Goal: Task Accomplishment & Management: Use online tool/utility

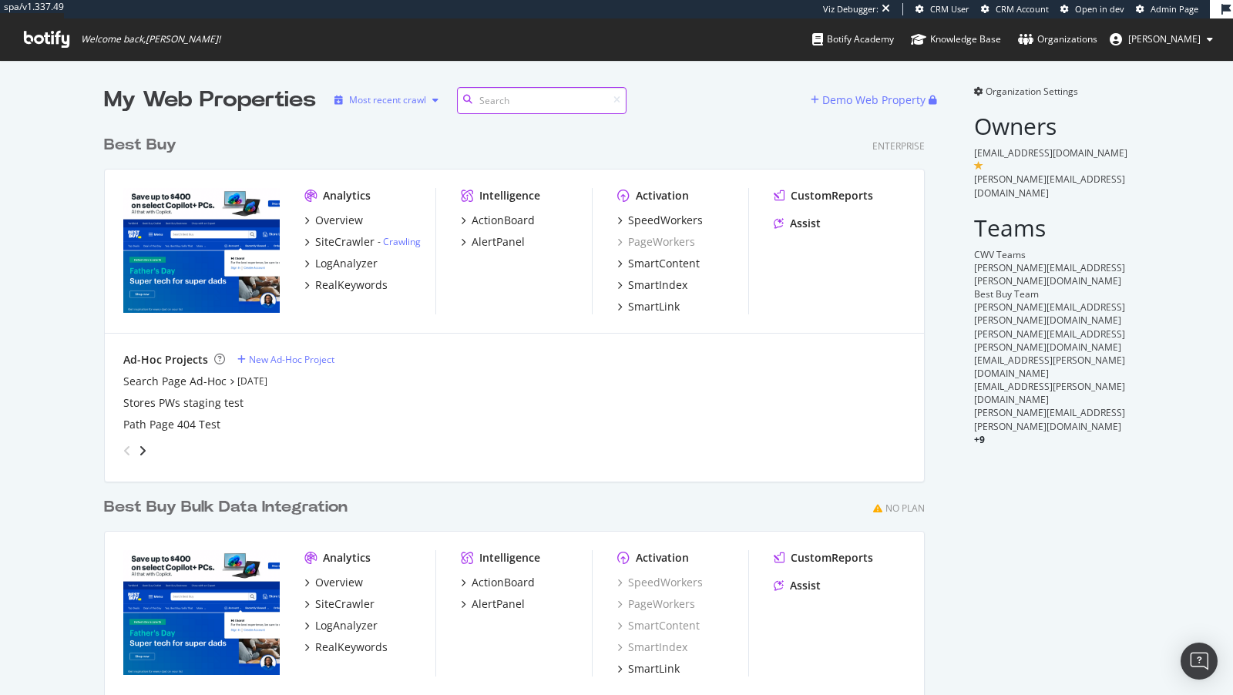
scroll to position [653, 833]
click at [357, 243] on div "SiteCrawler" at bounding box center [344, 241] width 59 height 15
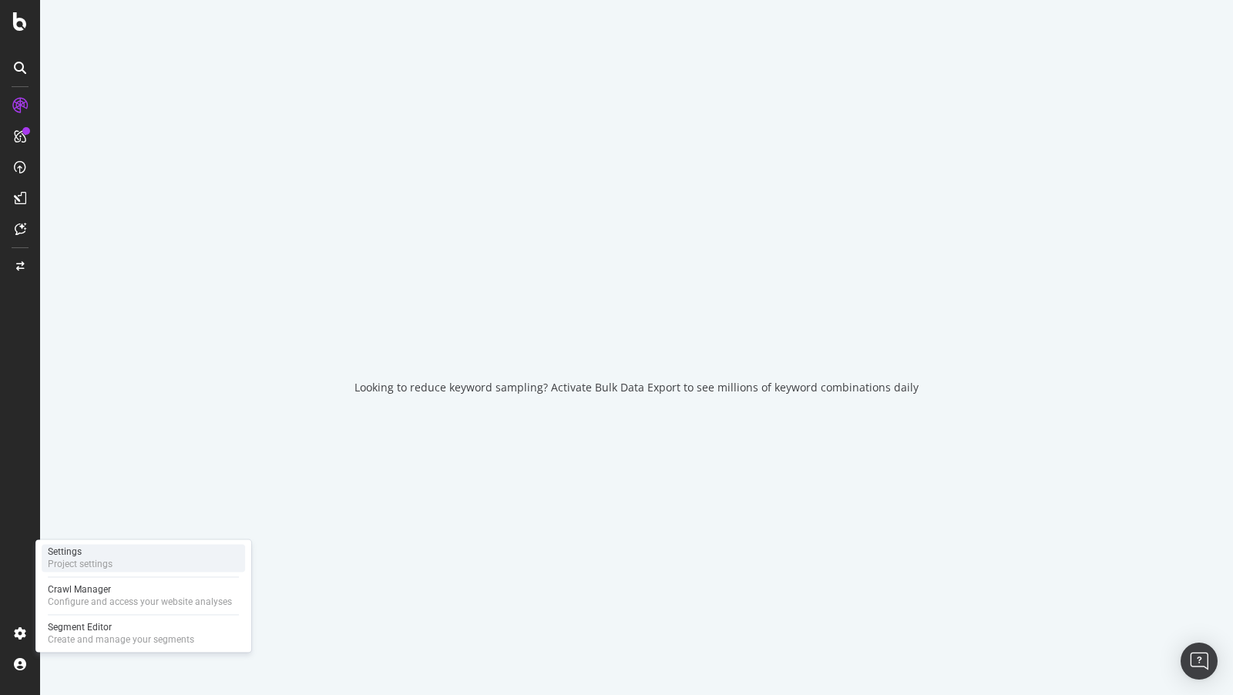
click at [99, 551] on div "Settings" at bounding box center [80, 552] width 65 height 12
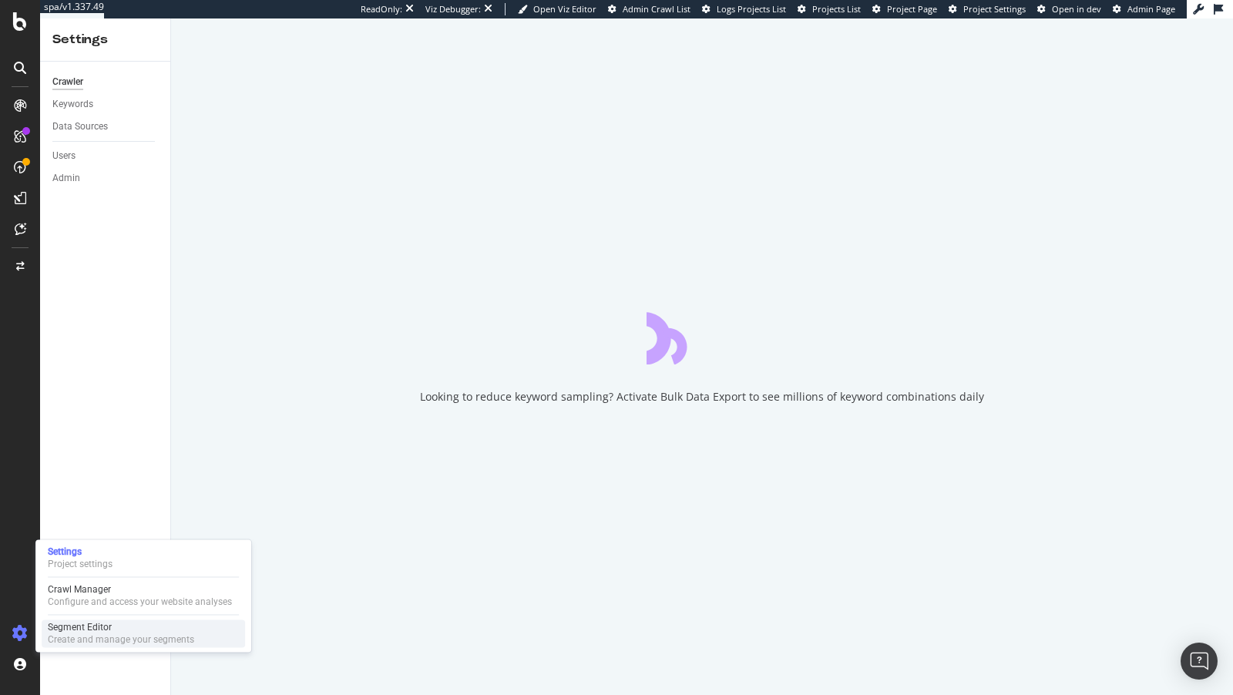
click at [98, 630] on div "Segment Editor" at bounding box center [121, 627] width 146 height 12
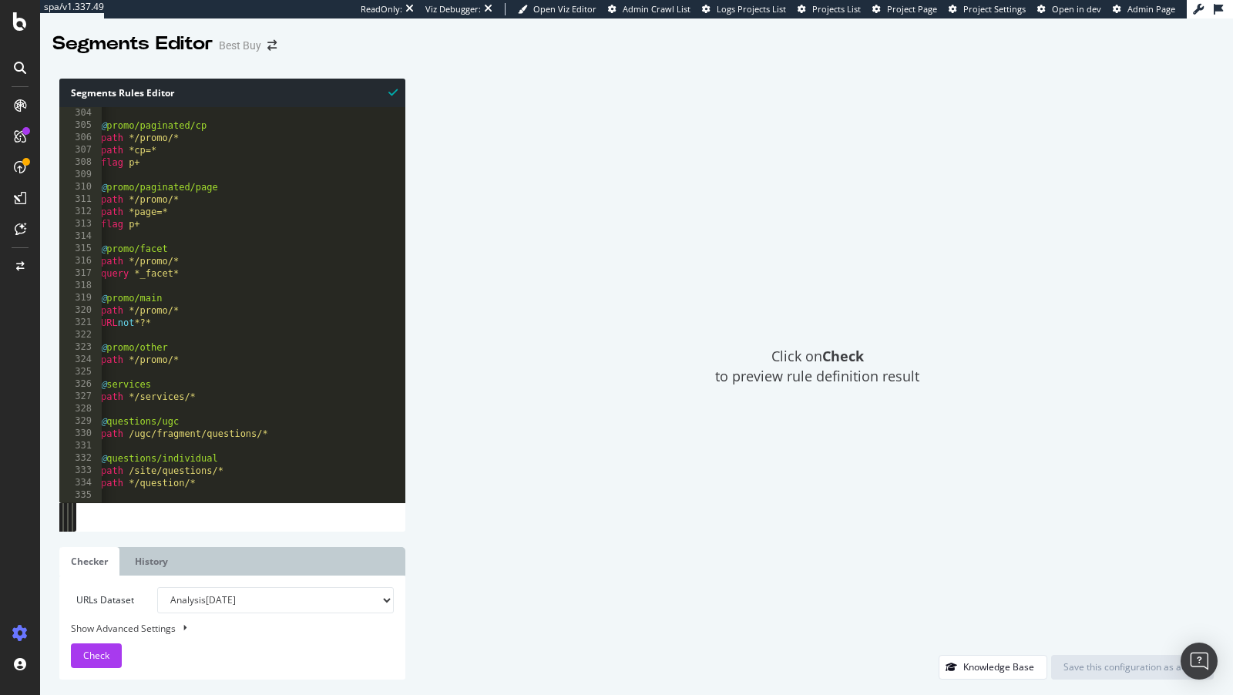
scroll to position [3757, 0]
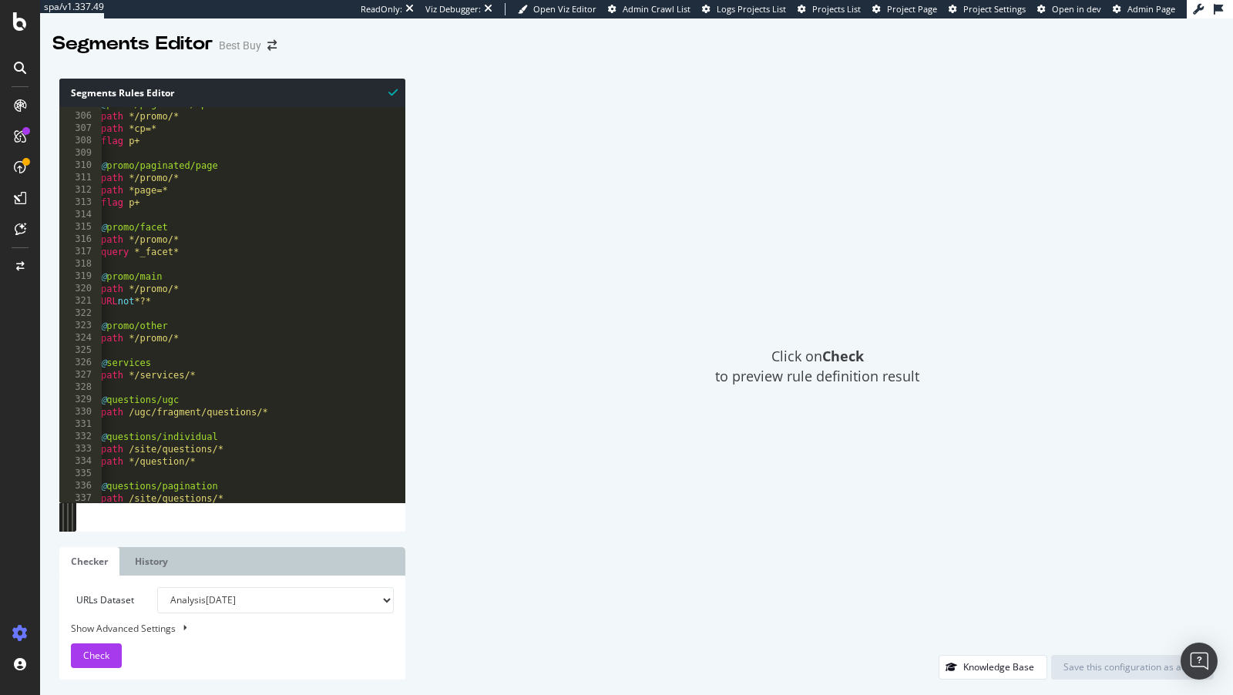
type textarea "URL not *?*"
click at [288, 304] on div "@ promo/paginated/cp path */promo/* path *cp=* flag p+ @ promo/paginated/page p…" at bounding box center [265, 308] width 334 height 421
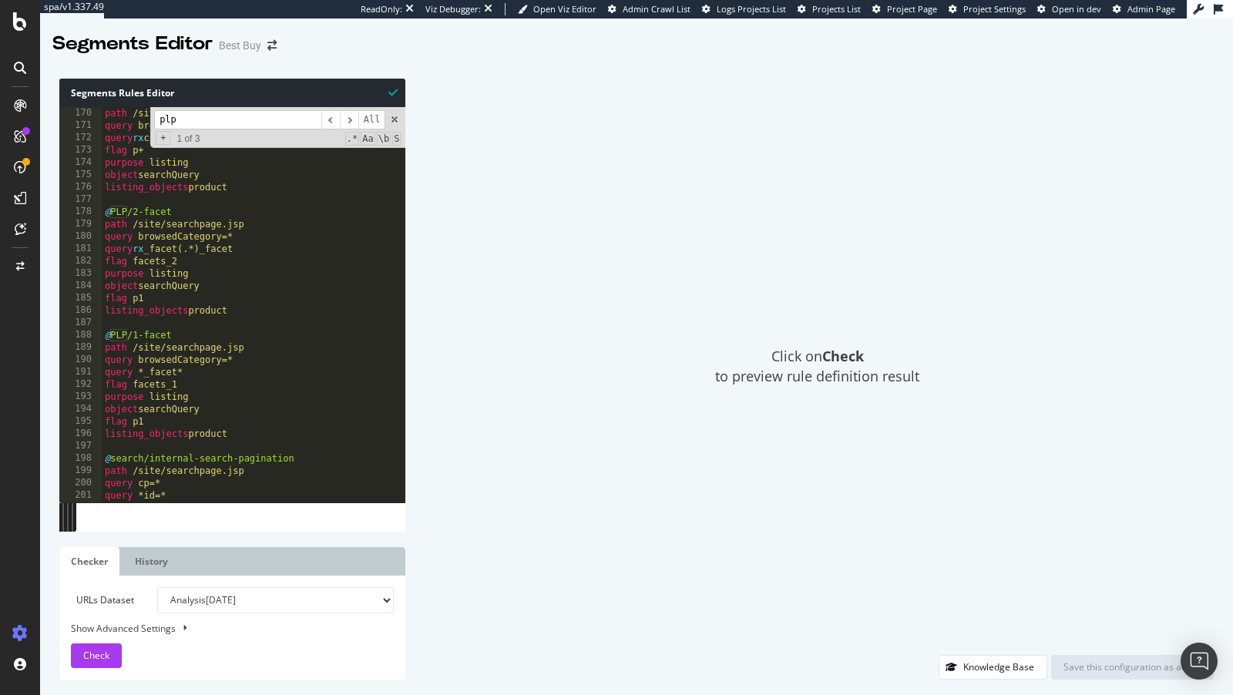
scroll to position [2083, 0]
type input "plp"
click at [90, 663] on div "Check" at bounding box center [96, 655] width 26 height 23
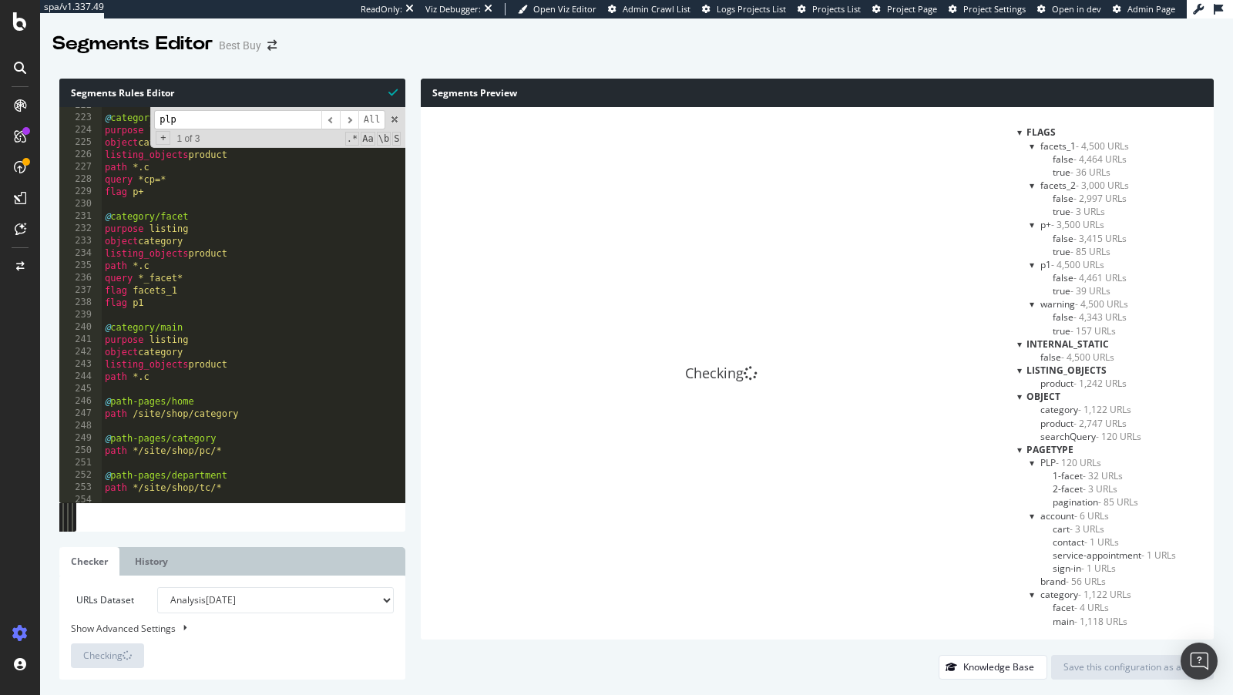
scroll to position [2734, 0]
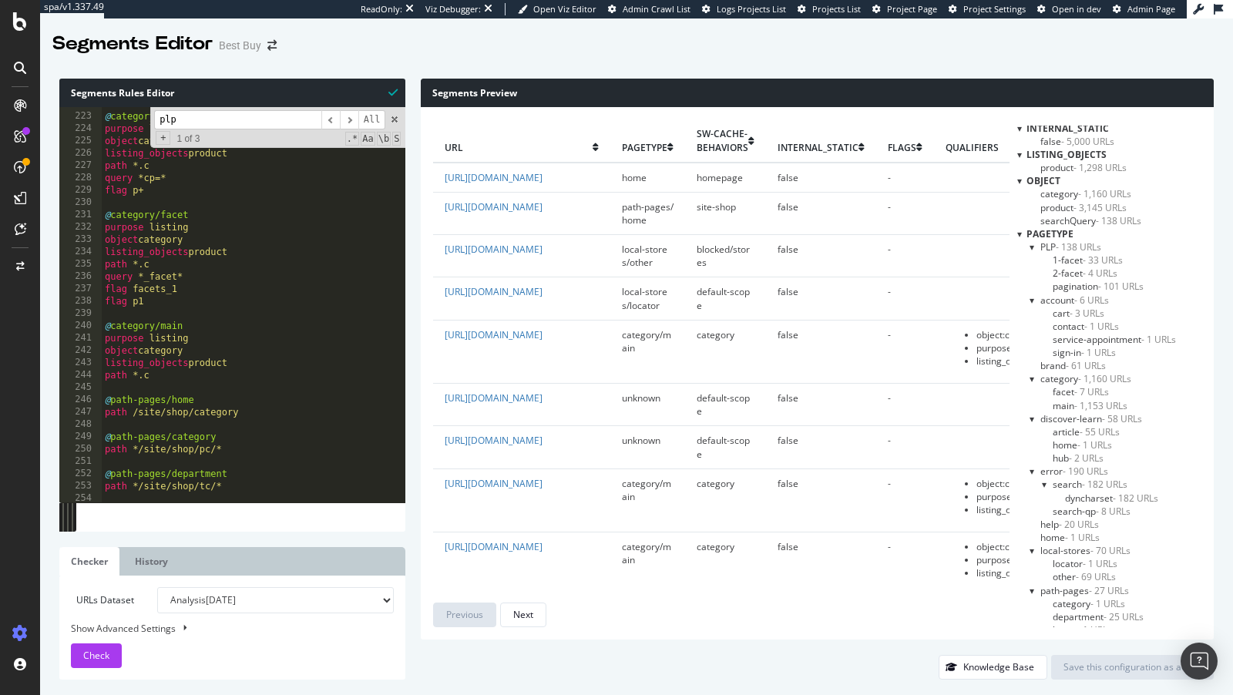
click at [1045, 243] on span "PLP - 138 URLs" at bounding box center [1070, 246] width 61 height 13
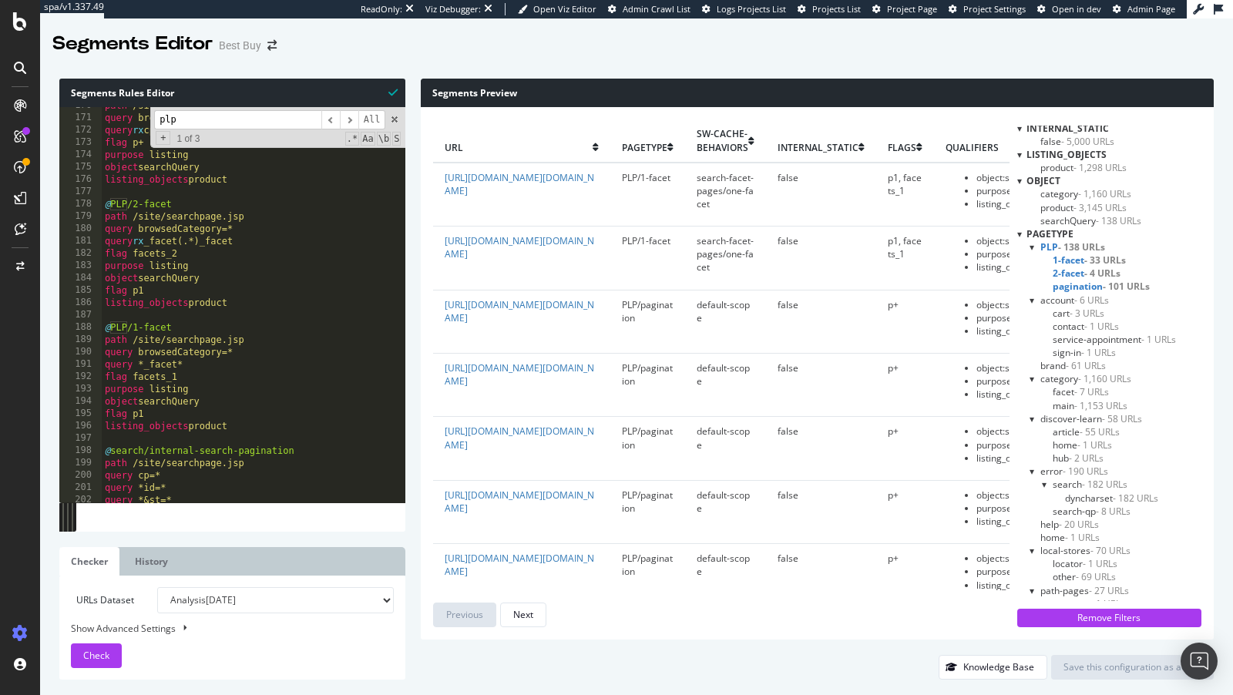
scroll to position [2090, 0]
click at [262, 223] on div "path /site/searchpage.jsp query browsedCategory=* query rx cp=[0-9]{1,2} flag p…" at bounding box center [269, 309] width 334 height 421
drag, startPoint x: 259, startPoint y: 222, endPoint x: 183, endPoint y: 223, distance: 76.3
click at [183, 223] on div "path /site/searchpage.jsp query browsedCategory=* query rx cp=[0-9]{1,2} flag p…" at bounding box center [269, 309] width 334 height 421
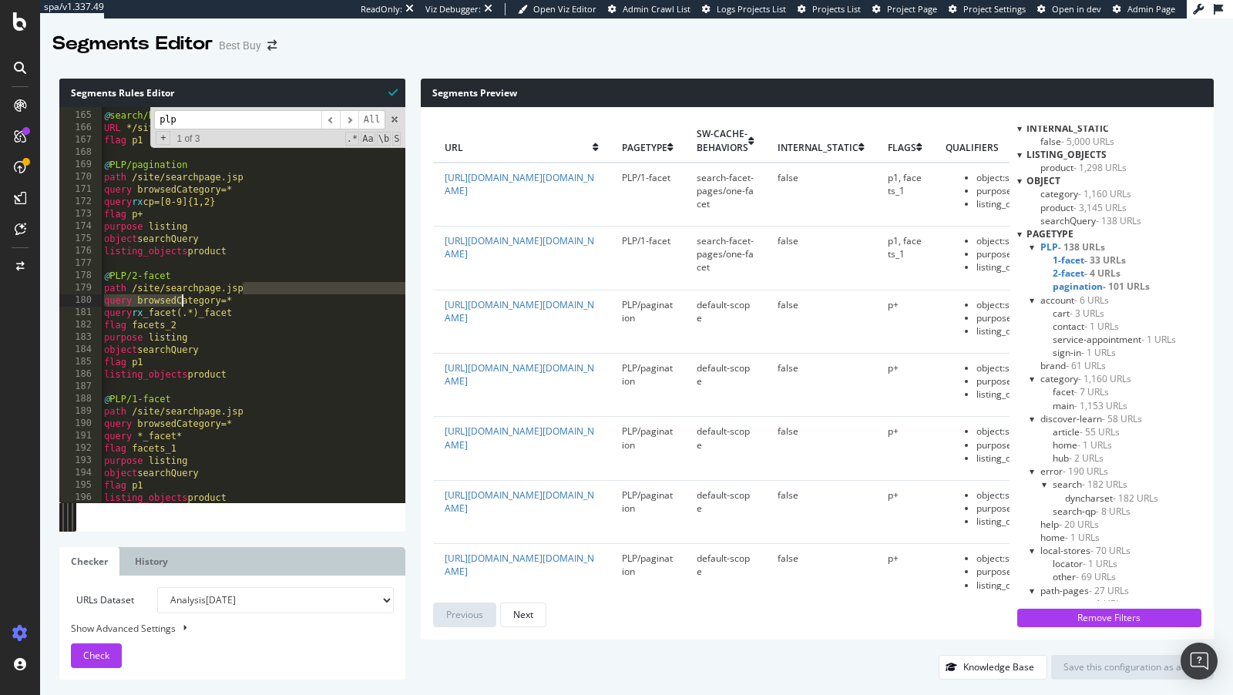
scroll to position [0, 0]
drag, startPoint x: 245, startPoint y: 179, endPoint x: 131, endPoint y: 183, distance: 114.1
click at [131, 183] on div "@ search/human-search URL */site/searchpage.jsp?st=* flag p1 @ PLP/pagination p…" at bounding box center [268, 307] width 334 height 421
drag, startPoint x: 138, startPoint y: 193, endPoint x: 245, endPoint y: 193, distance: 107.1
click at [245, 193] on div "@ search/human-search URL */site/searchpage.jsp?st=* flag p1 @ PLP/pagination p…" at bounding box center [268, 307] width 334 height 421
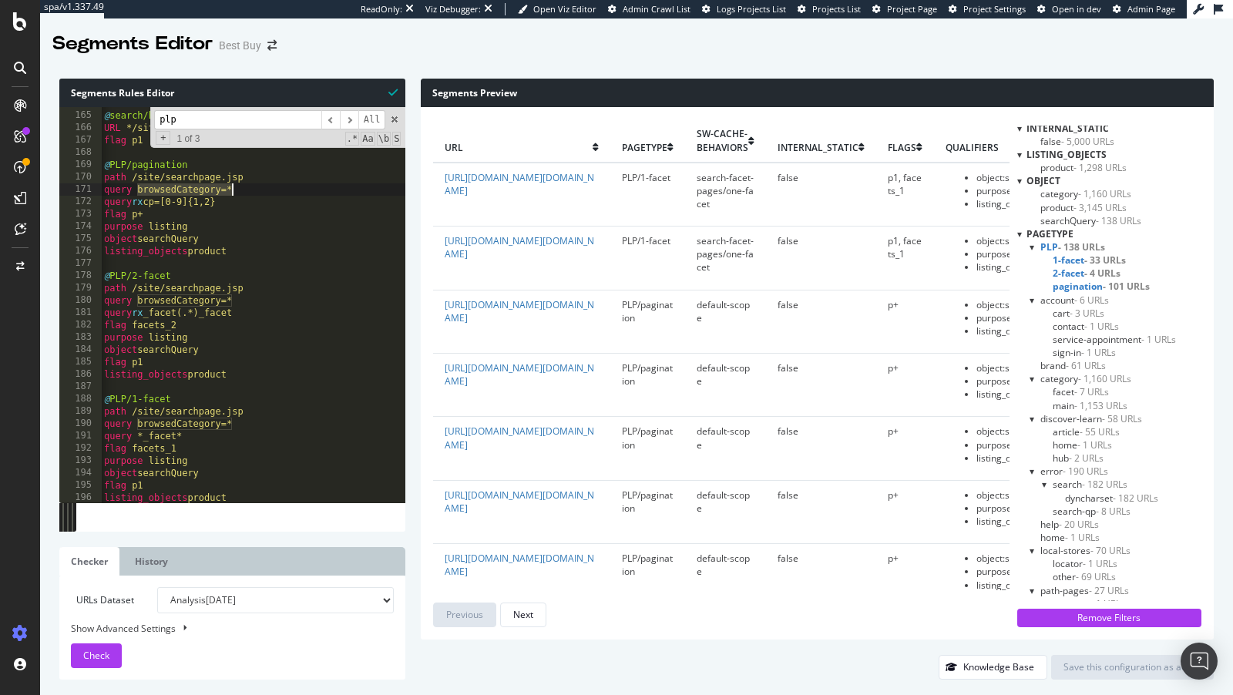
type textarea "query browsedCategory=*"
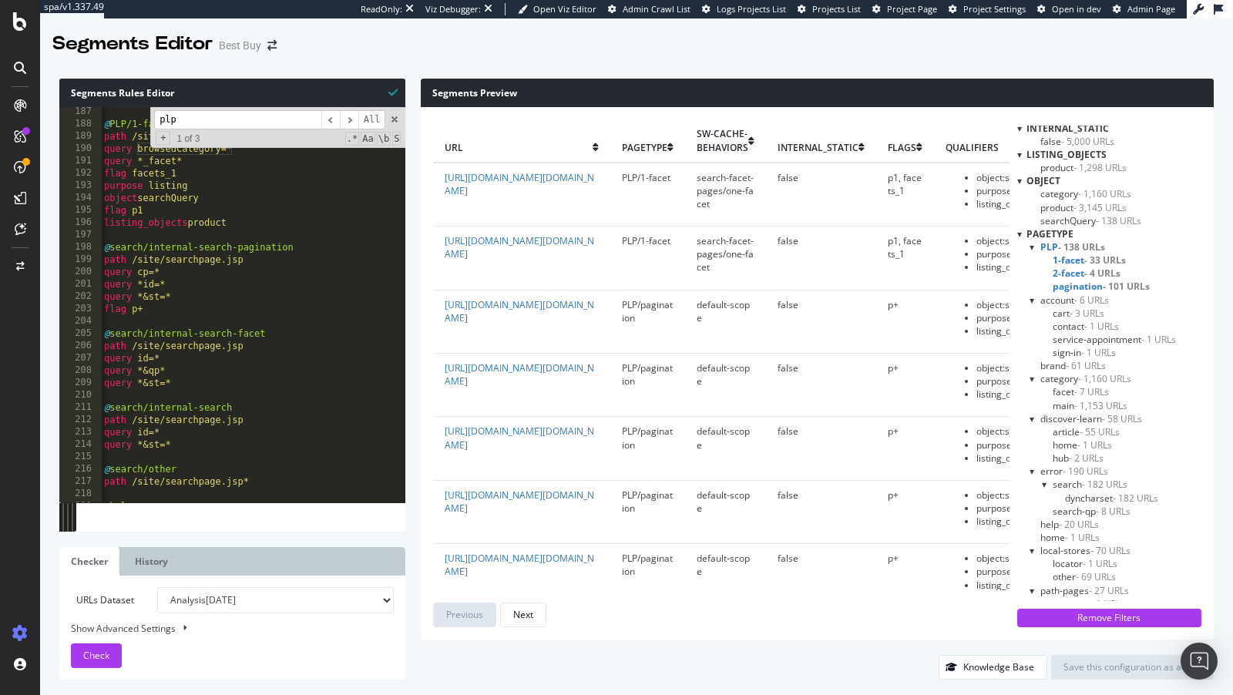
scroll to position [2298, 0]
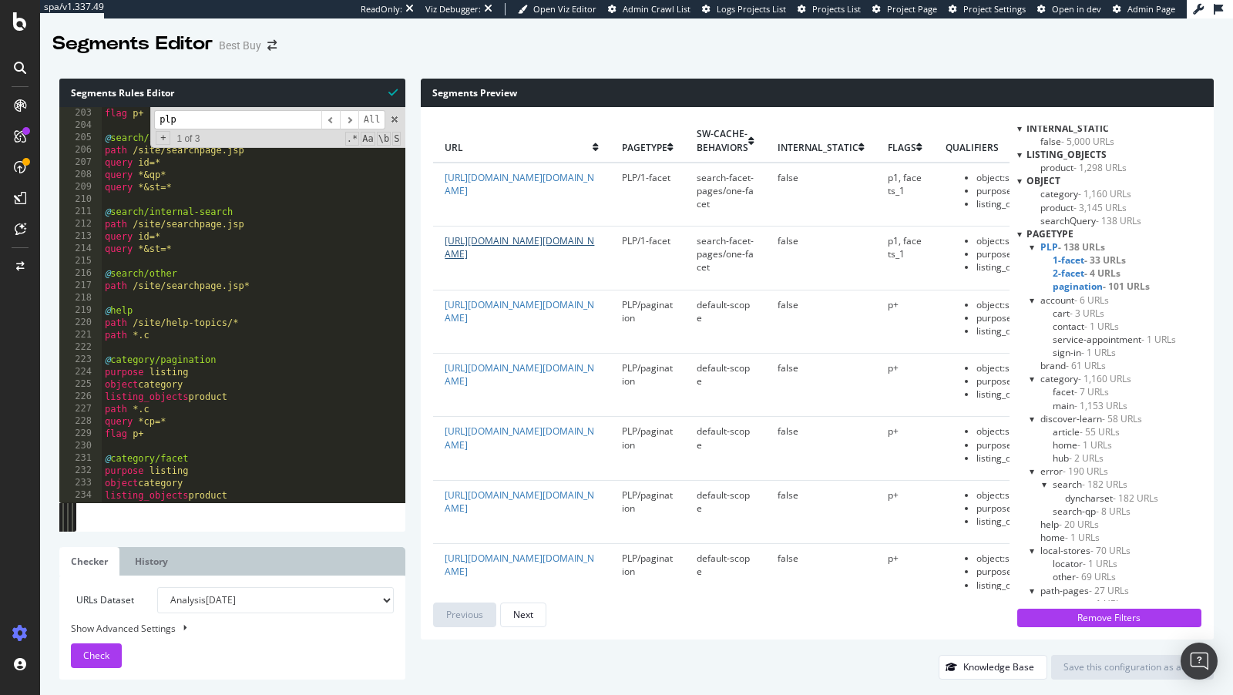
click at [510, 260] on link "[URL][DOMAIN_NAME][DOMAIN_NAME]" at bounding box center [519, 247] width 149 height 26
click at [539, 260] on link "[URL][DOMAIN_NAME][DOMAIN_NAME]" at bounding box center [519, 247] width 149 height 26
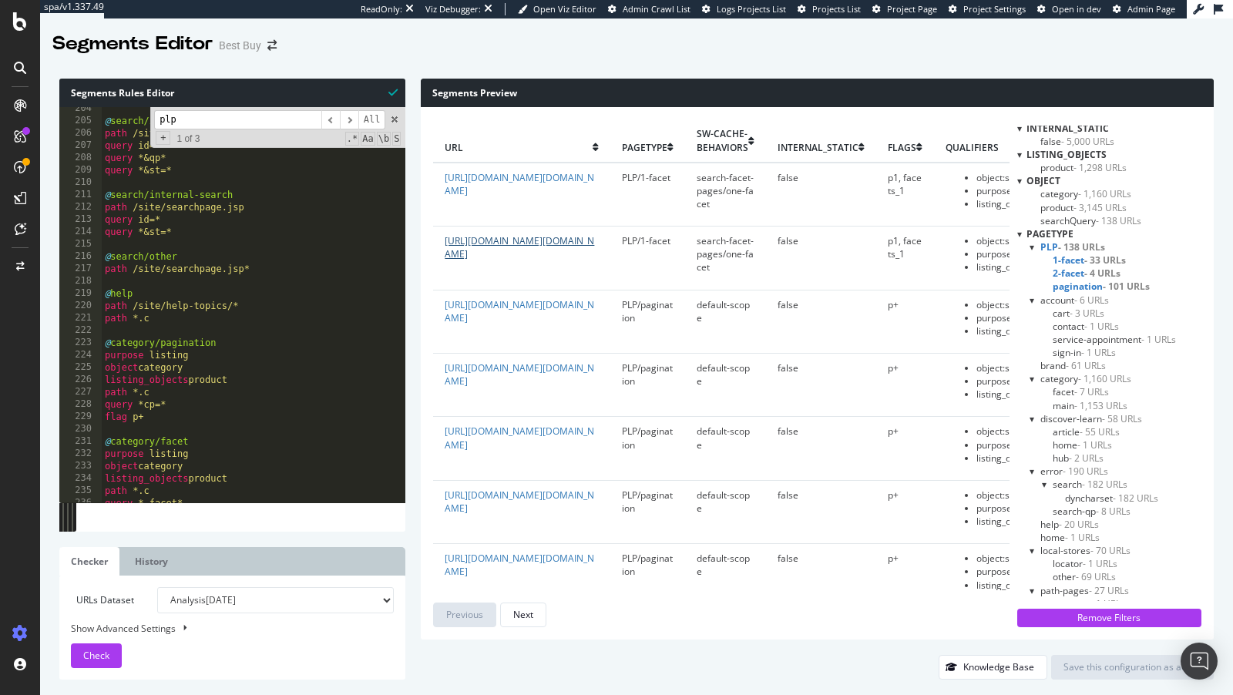
scroll to position [2537, 0]
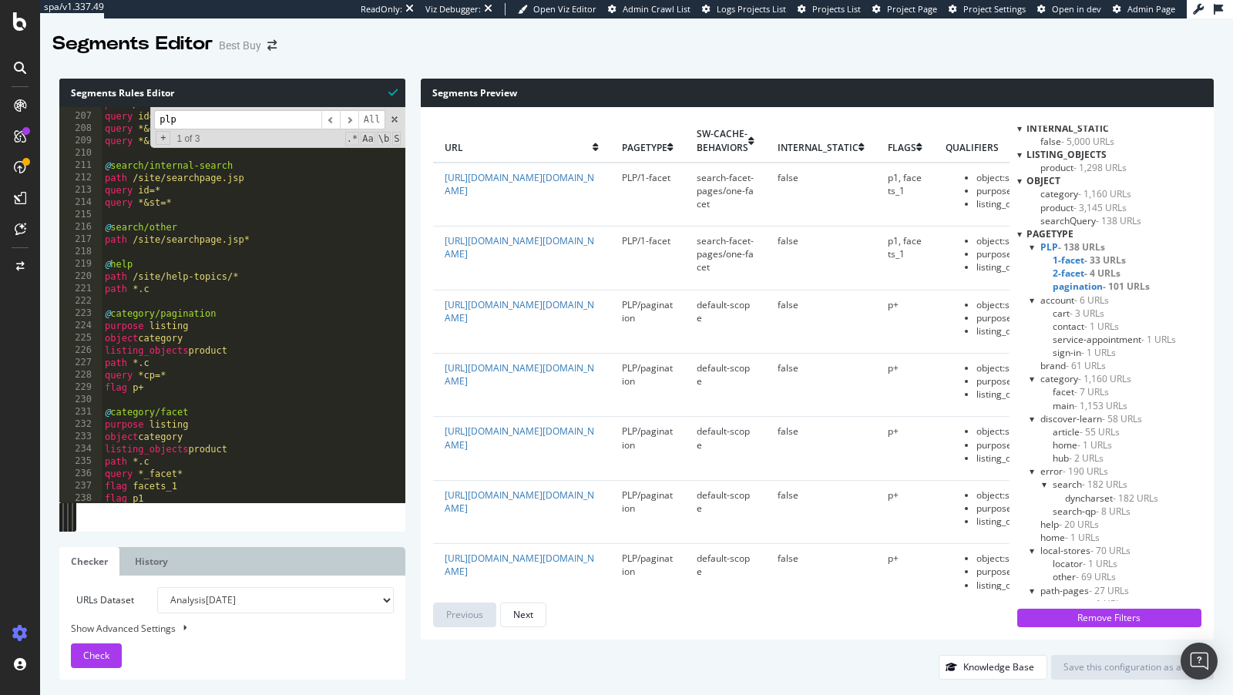
click at [279, 593] on select "Analysis [DATE] Analysis [DATE] Analysis [DATE] Analysis [DATE] Analysis [DATE]…" at bounding box center [275, 600] width 237 height 26
select select "urlList"
click at [157, 587] on select "Analysis [DATE] Analysis [DATE] Analysis [DATE] Analysis [DATE] Analysis [DATE]…" at bounding box center [275, 600] width 237 height 26
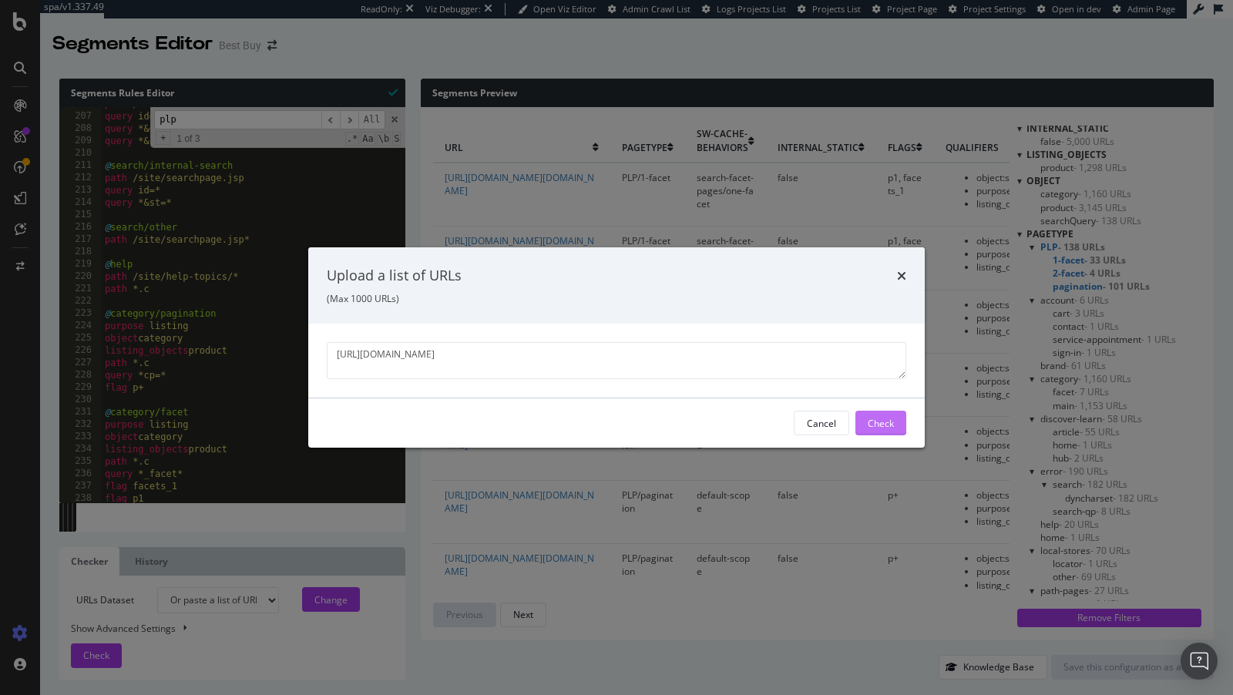
type textarea "[URL][DOMAIN_NAME]"
click at [884, 430] on div "Check" at bounding box center [881, 422] width 26 height 23
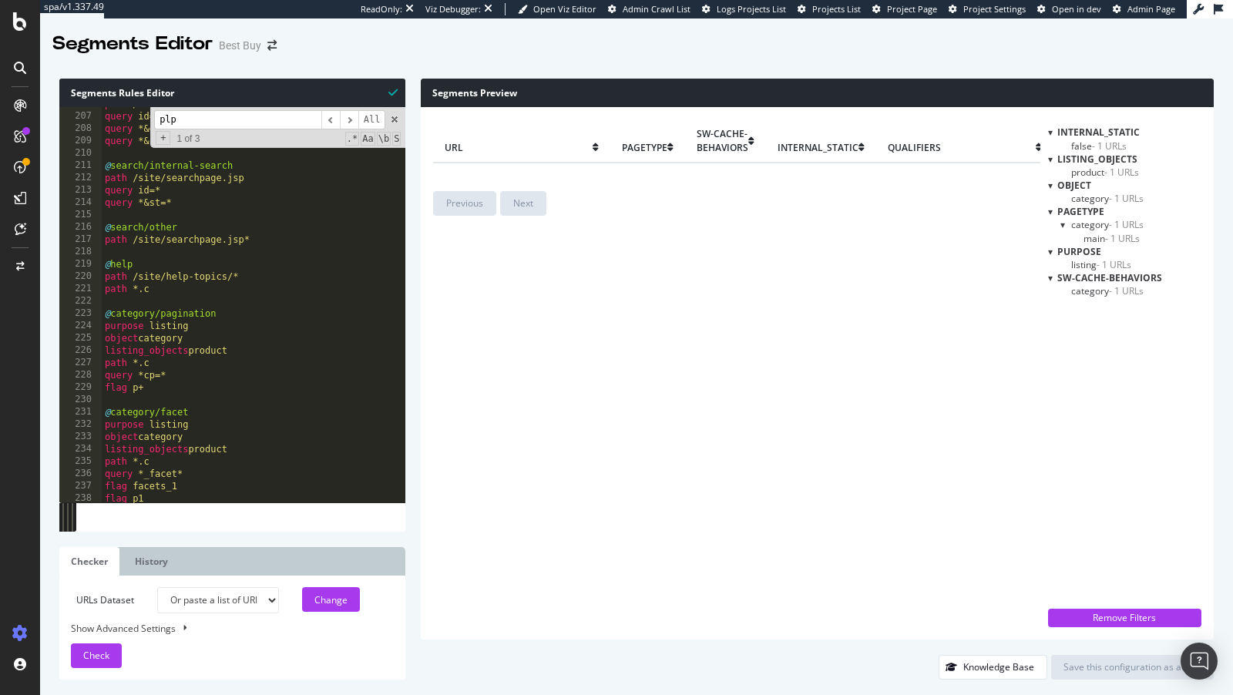
click at [1091, 226] on span "category - 1 URLs" at bounding box center [1107, 224] width 72 height 13
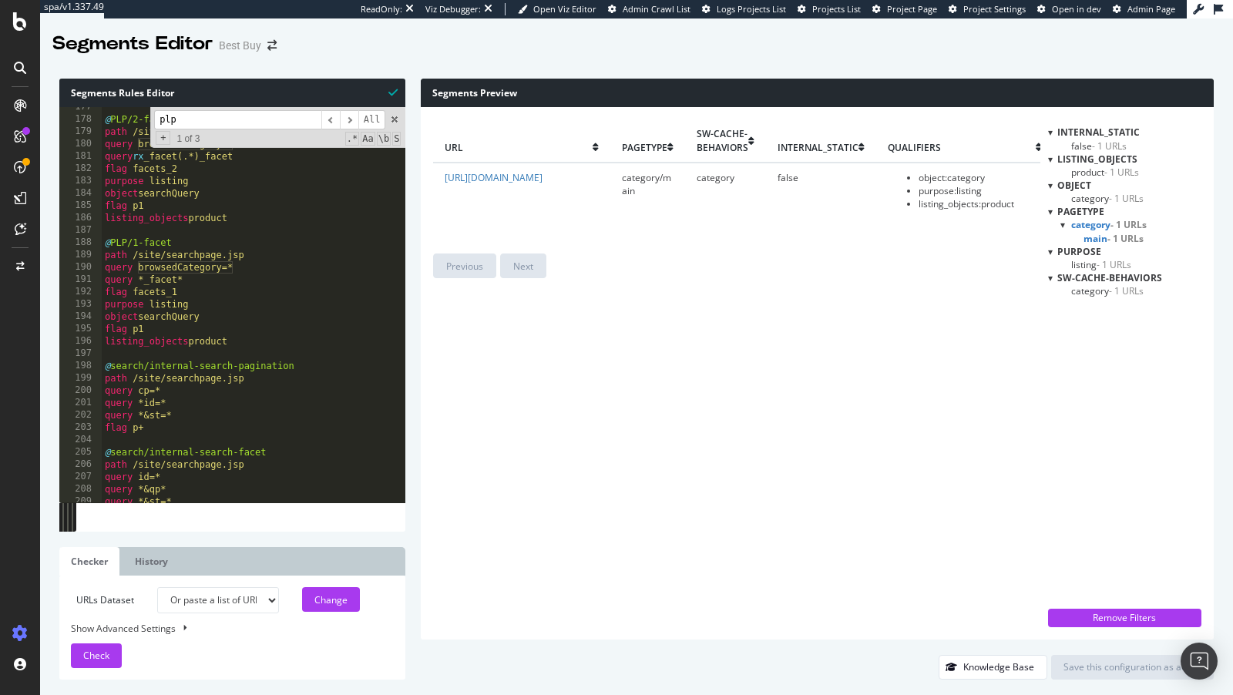
scroll to position [2140, 0]
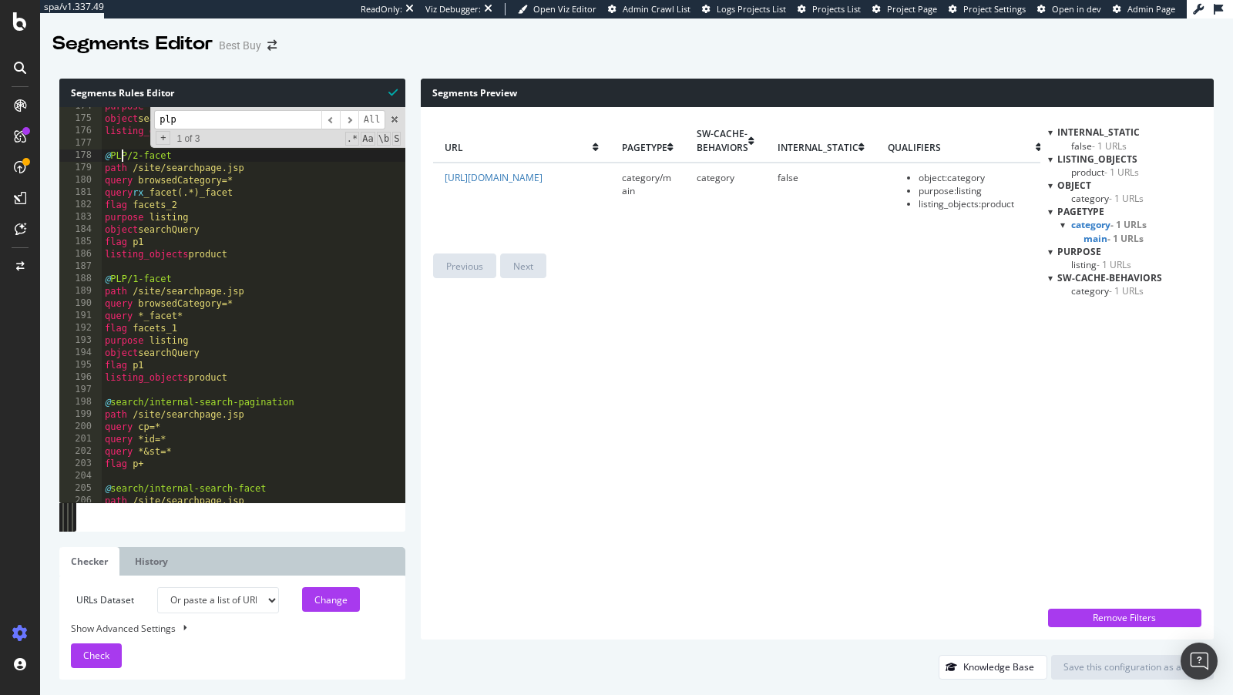
click at [123, 156] on div "purpose listing object searchQuery listing_objects product @ PLP/2-facet path /…" at bounding box center [269, 310] width 334 height 421
click at [132, 278] on div "purpose listing object searchQuery listing_objects product @ PLP/2-facet path /…" at bounding box center [269, 310] width 334 height 421
type textarea "@PLP/1-facet"
click at [225, 587] on select "Analysis [DATE] Analysis [DATE] Analysis [DATE] Analysis [DATE] Analysis [DATE]…" at bounding box center [217, 600] width 121 height 26
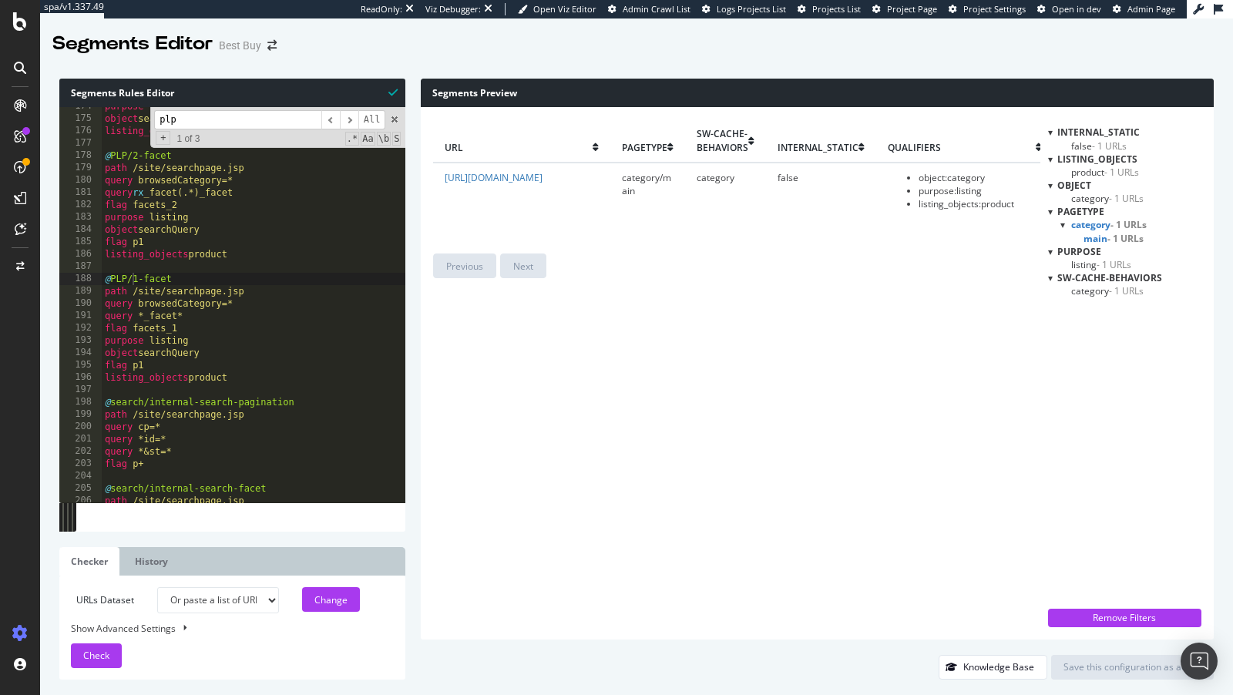
select select "analysis:20250923"
click at [157, 587] on select "Analysis [DATE] Analysis [DATE] Analysis [DATE] Analysis [DATE] Analysis [DATE]…" at bounding box center [217, 600] width 121 height 26
click at [82, 654] on button "Check" at bounding box center [96, 655] width 51 height 25
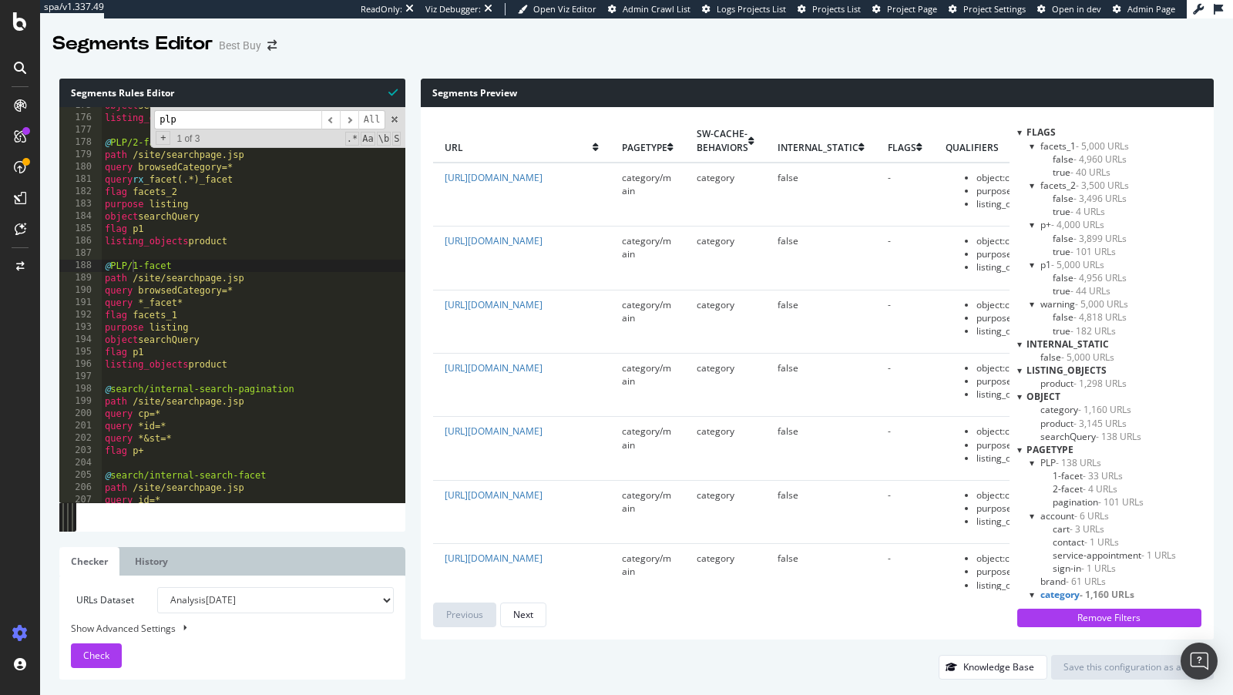
scroll to position [2157, 0]
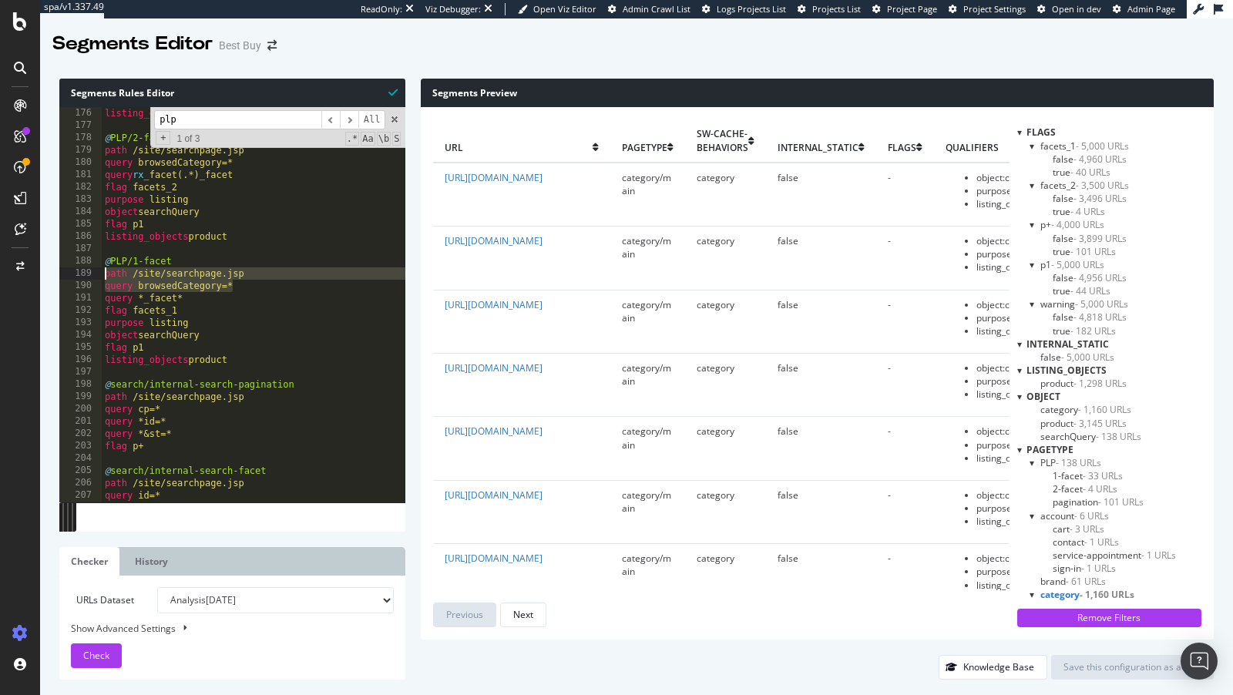
drag, startPoint x: 247, startPoint y: 287, endPoint x: 99, endPoint y: 276, distance: 148.4
click at [99, 276] on div "query browsedCategory=* 175 176 177 178 179 180 181 182 183 184 185 186 187 188…" at bounding box center [232, 304] width 346 height 395
drag, startPoint x: 208, startPoint y: 305, endPoint x: 83, endPoint y: 273, distance: 128.9
click at [83, 273] on div "path /site/searchpage.jsp query browsedCategory=* 175 176 177 178 179 180 181 1…" at bounding box center [232, 304] width 346 height 395
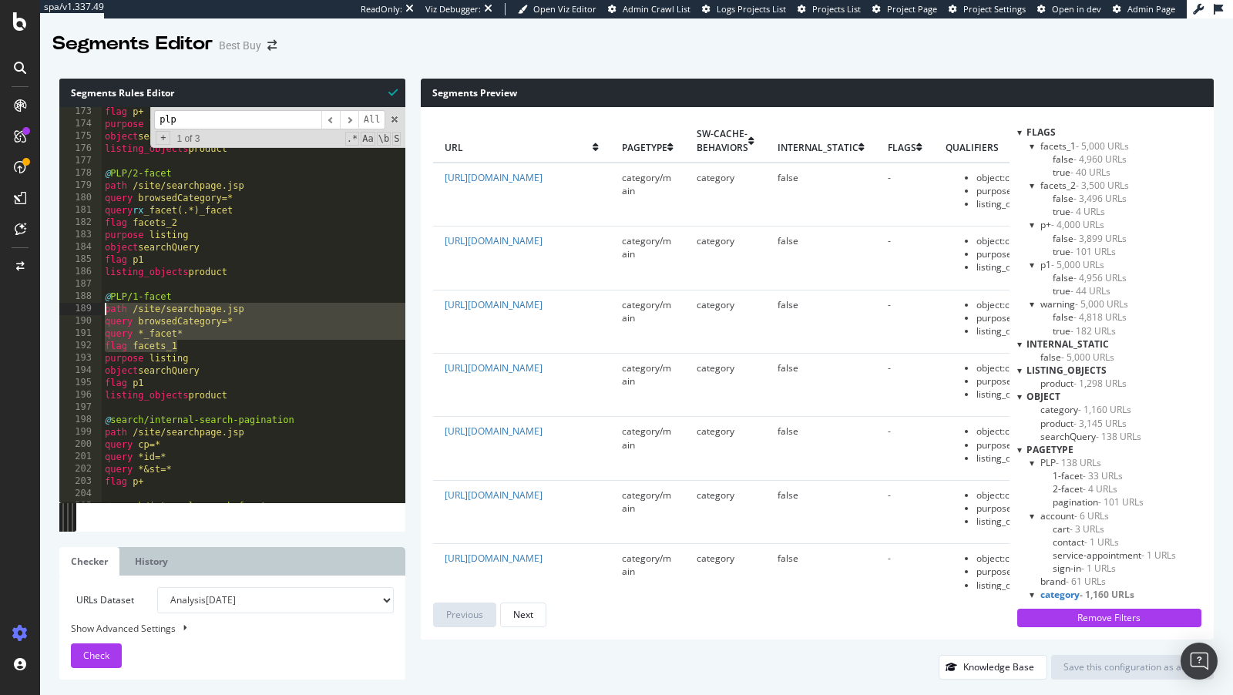
scroll to position [2121, 0]
click at [121, 297] on div "flag p+ purpose listing object searchQuery listing_objects product @ PLP/2-face…" at bounding box center [269, 316] width 334 height 421
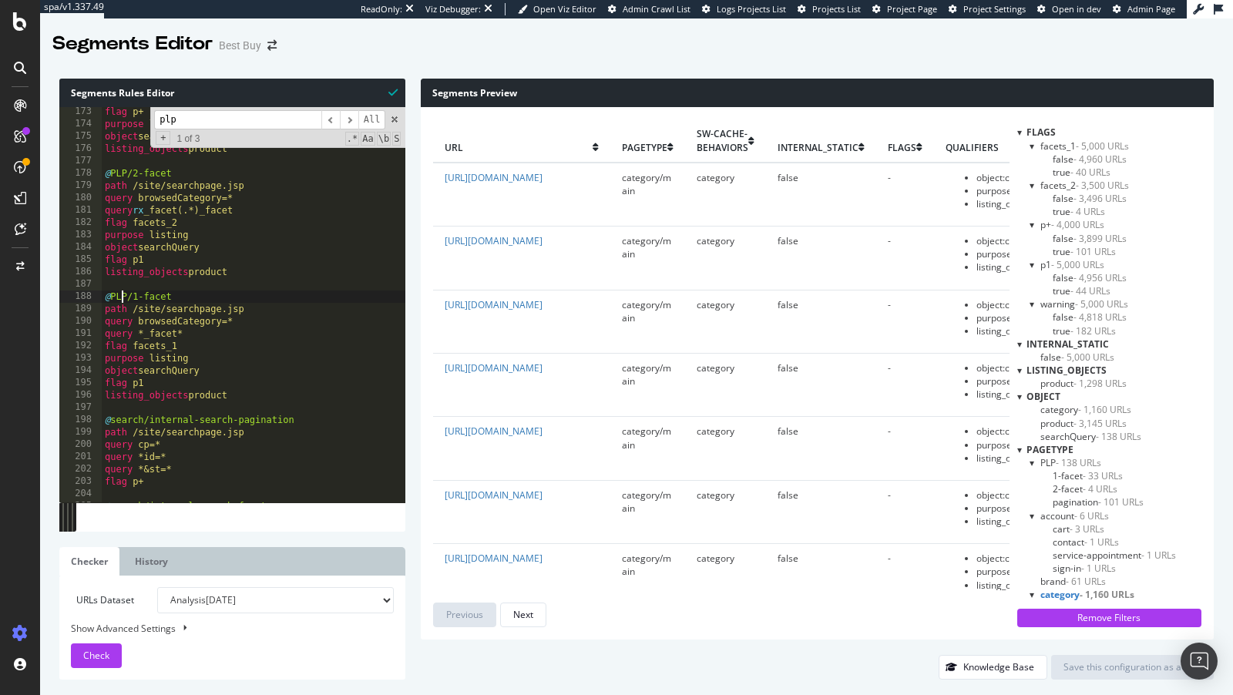
click at [121, 297] on div "flag p+ purpose listing object searchQuery listing_objects product @ PLP/2-face…" at bounding box center [269, 316] width 334 height 421
click at [390, 121] on span at bounding box center [394, 119] width 11 height 11
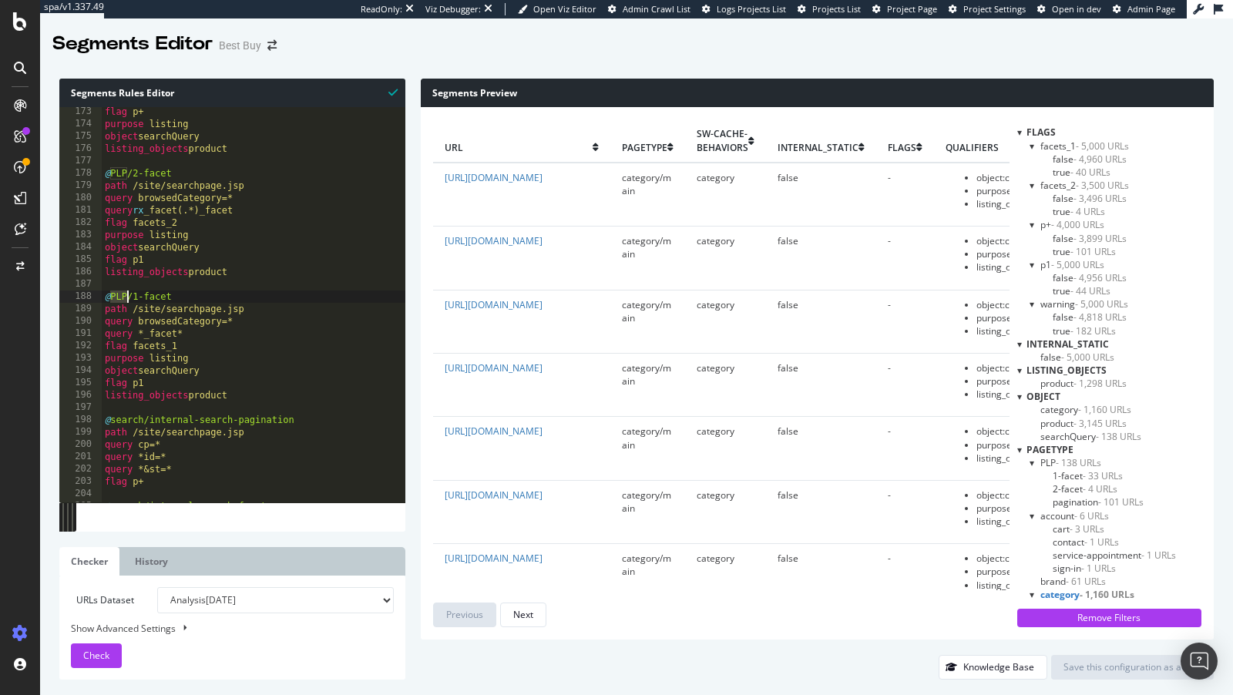
click at [116, 299] on div "flag p+ purpose listing object searchQuery listing_objects product @ PLP/2-face…" at bounding box center [269, 316] width 334 height 421
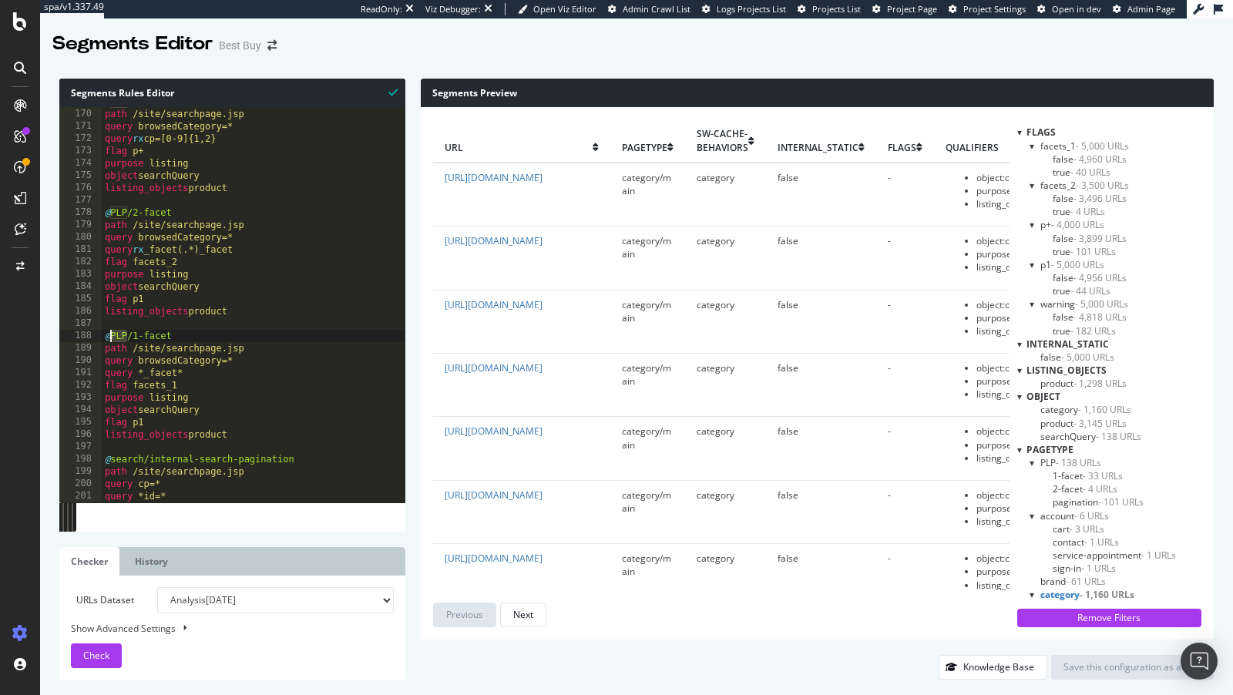
scroll to position [2082, 0]
click at [122, 335] on div "@ PLP/pagination path /site/searchpage.jsp query browsedCategory=* query rx cp=…" at bounding box center [269, 306] width 334 height 421
click at [167, 556] on link "History" at bounding box center [151, 561] width 56 height 29
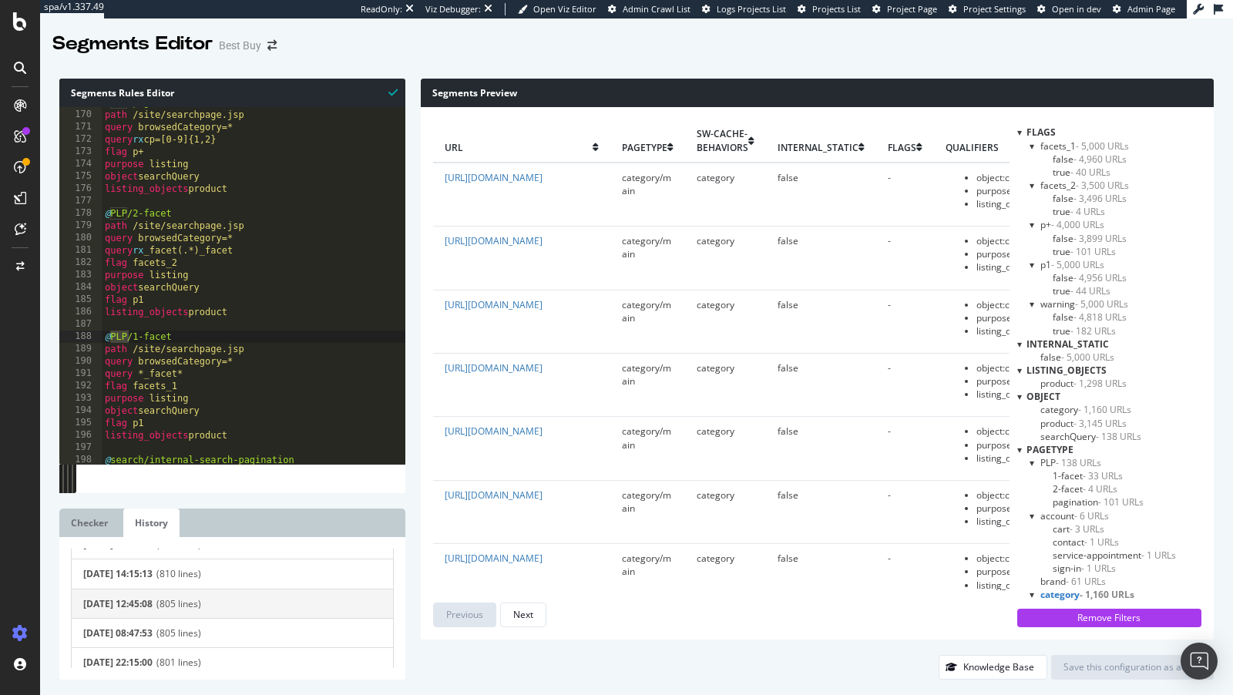
scroll to position [77, 0]
click at [98, 518] on link "Checker" at bounding box center [89, 523] width 60 height 29
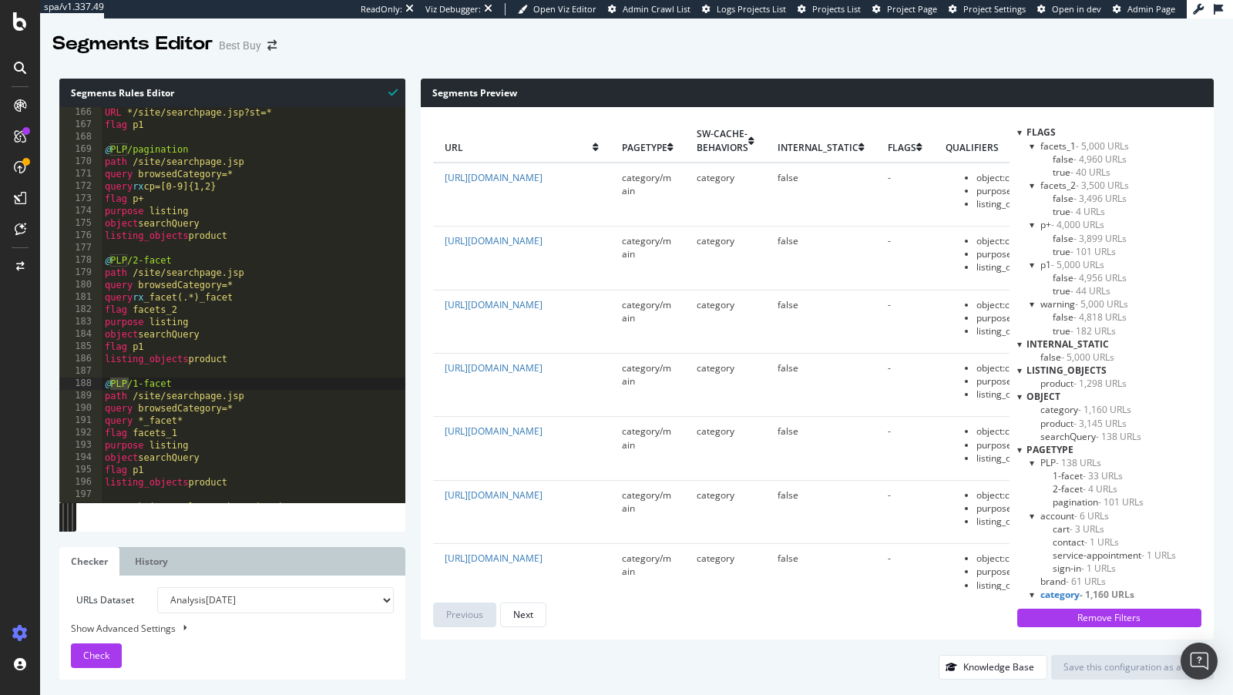
scroll to position [2033, 0]
click at [240, 169] on div "@ search/human-search URL */site/searchpage.jsp?st=* flag p1 @ PLP/pagination p…" at bounding box center [269, 305] width 334 height 421
click at [139, 396] on div "@ search/human-search URL */site/searchpage.jsp?st=* flag p1 @ PLP/pagination p…" at bounding box center [269, 305] width 334 height 421
click at [129, 400] on div "@ search/human-search URL */site/searchpage.jsp?st=* flag p1 @ PLP/pagination p…" at bounding box center [269, 305] width 334 height 421
drag, startPoint x: 129, startPoint y: 400, endPoint x: 267, endPoint y: 405, distance: 138.0
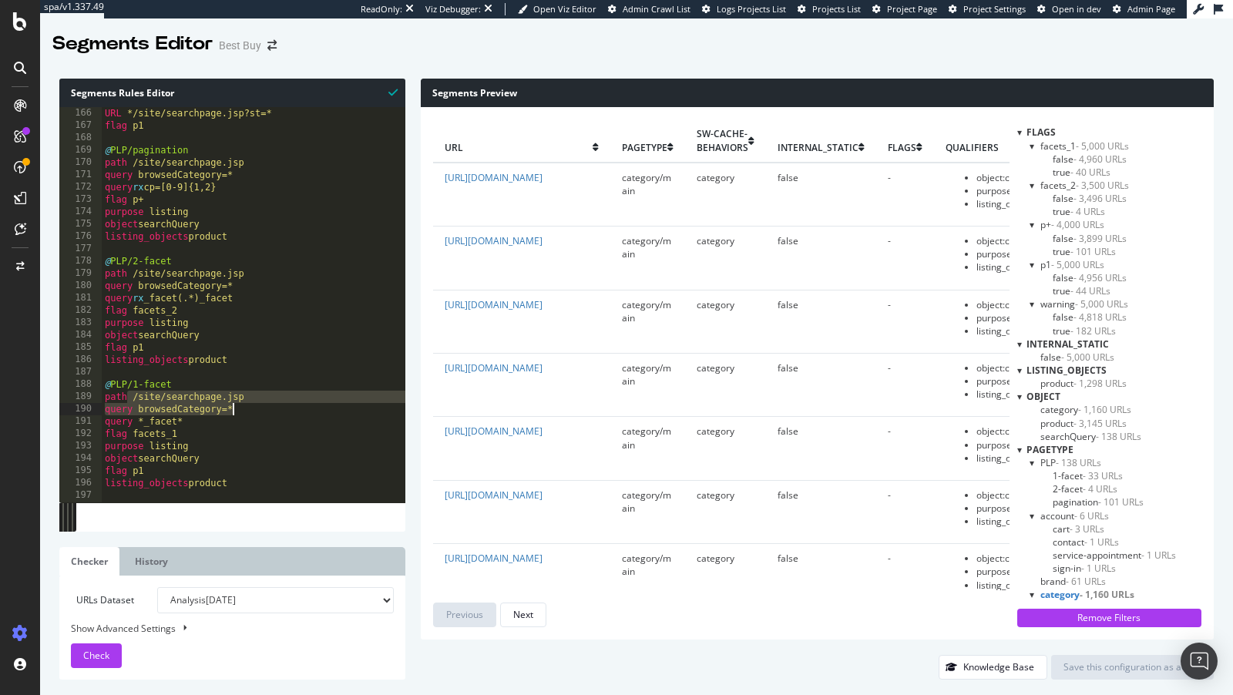
click at [267, 405] on div "@ search/human-search URL */site/searchpage.jsp?st=* flag p1 @ PLP/pagination p…" at bounding box center [269, 305] width 334 height 421
click at [255, 396] on div "@ search/human-search URL */site/searchpage.jsp?st=* flag p1 @ PLP/pagination p…" at bounding box center [254, 304] width 304 height 395
drag, startPoint x: 243, startPoint y: 411, endPoint x: 134, endPoint y: 410, distance: 108.6
click at [136, 410] on div "@ search/human-search URL */site/searchpage.jsp?st=* flag p1 @ PLP/pagination p…" at bounding box center [269, 305] width 334 height 421
click at [243, 409] on div "@ search/human-search URL */site/searchpage.jsp?st=* flag p1 @ PLP/pagination p…" at bounding box center [269, 305] width 334 height 421
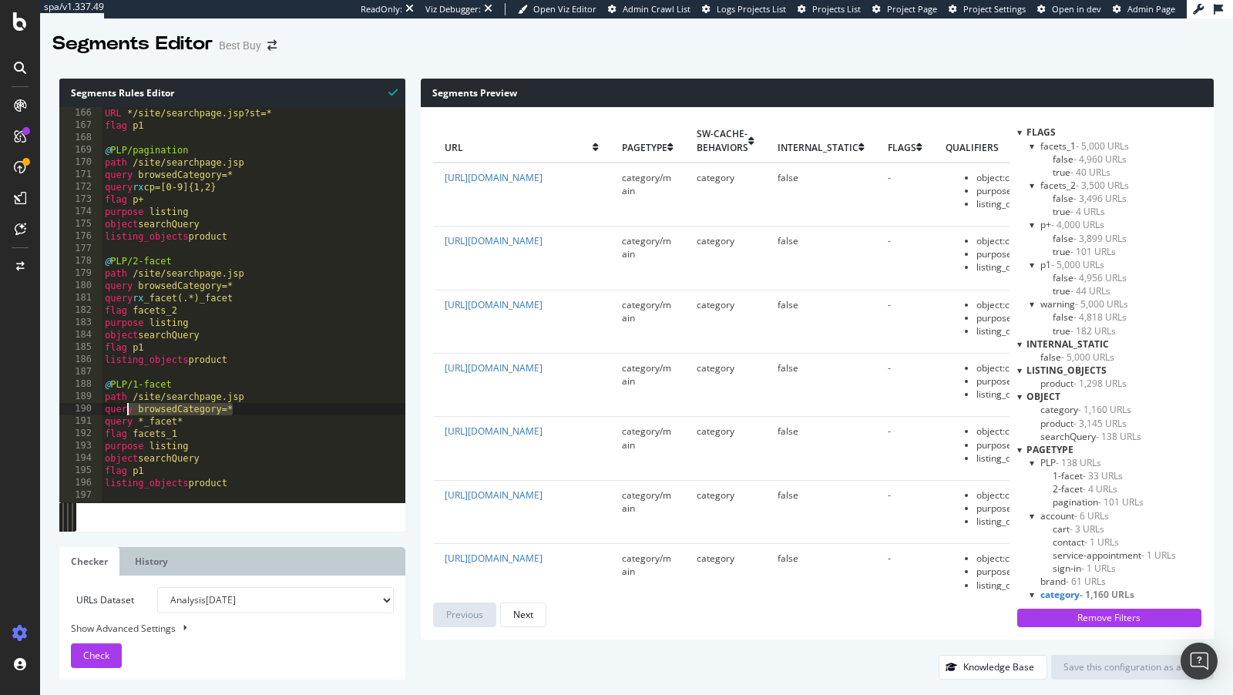
drag, startPoint x: 243, startPoint y: 409, endPoint x: 126, endPoint y: 408, distance: 117.1
click at [126, 408] on div "@ search/human-search URL */site/searchpage.jsp?st=* flag p1 @ PLP/pagination p…" at bounding box center [269, 305] width 334 height 421
click at [259, 409] on div "@ search/human-search URL */site/searchpage.jsp?st=* flag p1 @ PLP/pagination p…" at bounding box center [254, 304] width 304 height 395
drag, startPoint x: 256, startPoint y: 409, endPoint x: 126, endPoint y: 384, distance: 131.8
click at [126, 384] on div "@ search/human-search URL */site/searchpage.jsp?st=* flag p1 @ PLP/pagination p…" at bounding box center [269, 305] width 334 height 421
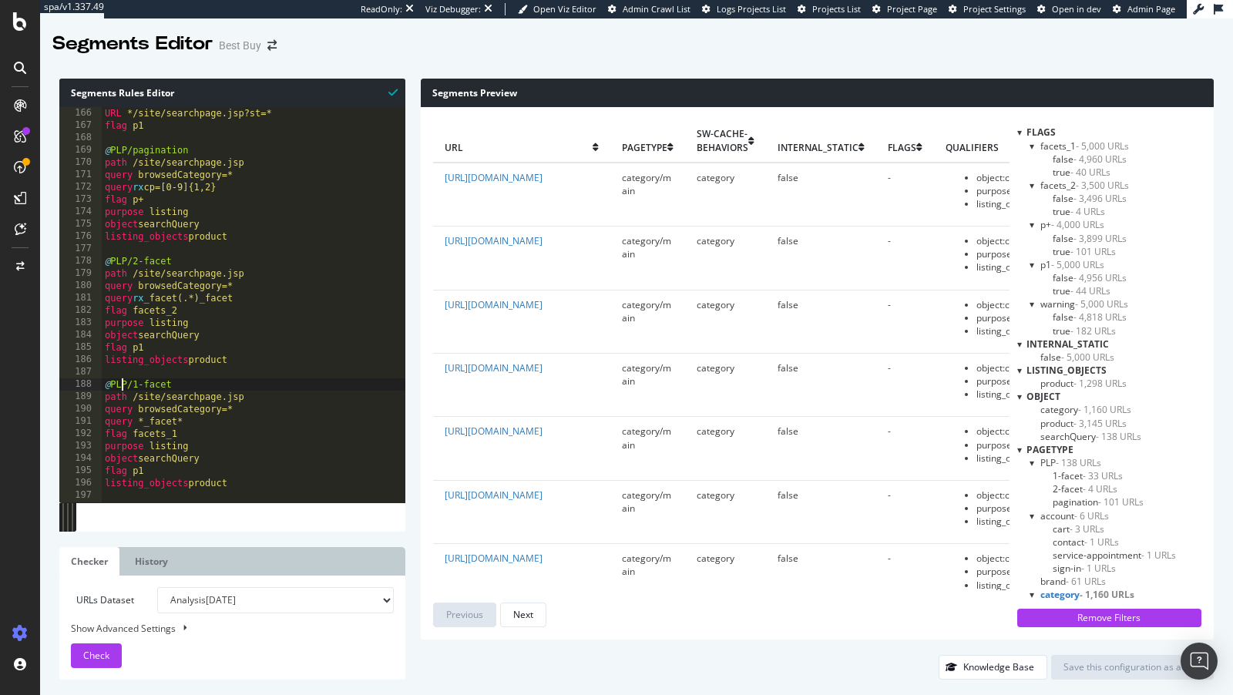
click at [119, 383] on div "@ search/human-search URL */site/searchpage.jsp?st=* flag p1 @ PLP/pagination p…" at bounding box center [269, 305] width 334 height 421
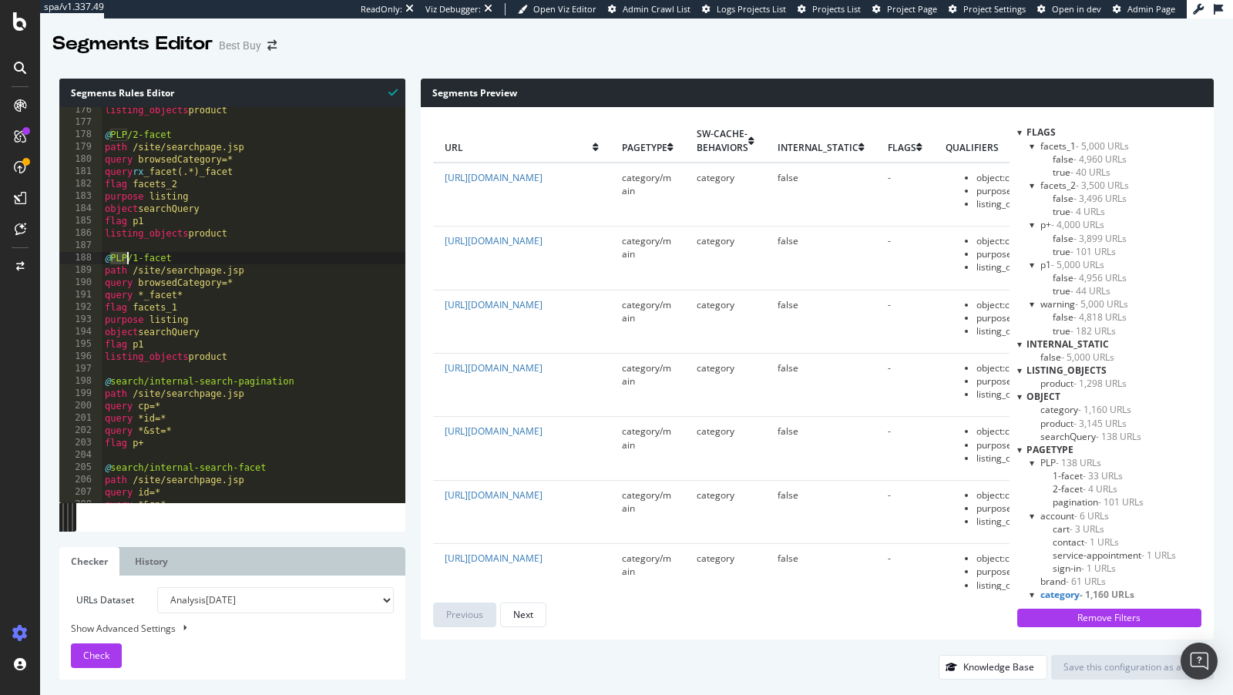
scroll to position [2148, 0]
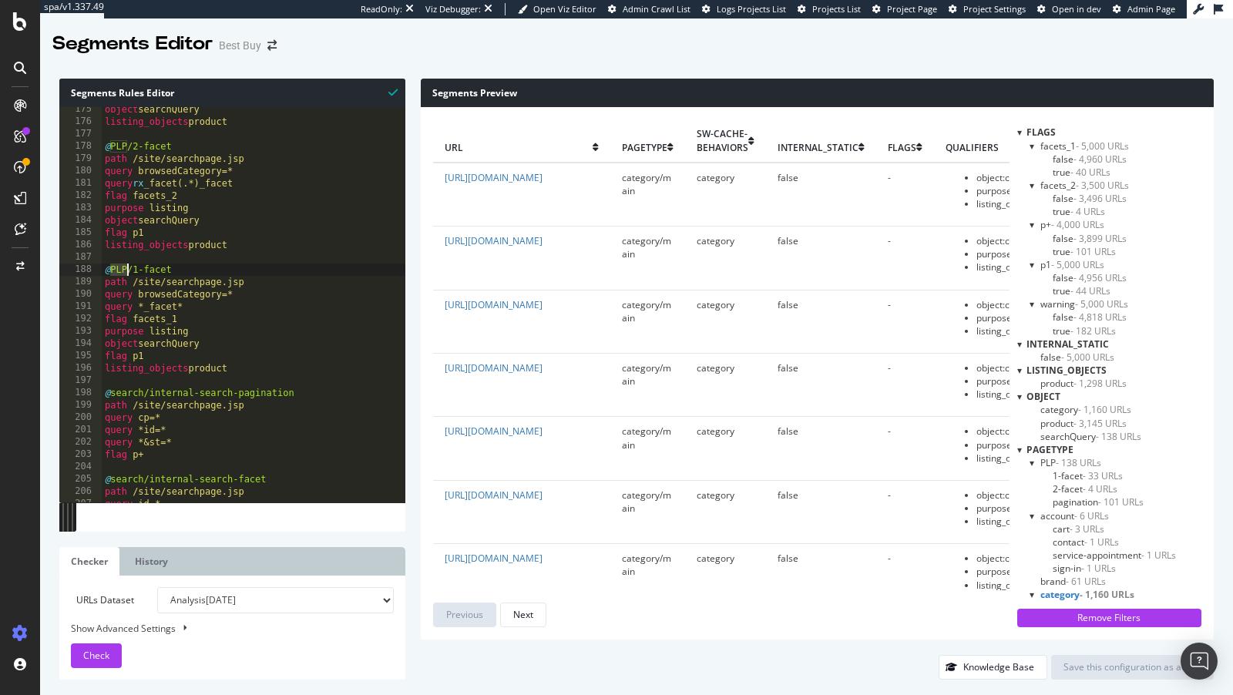
click at [244, 359] on div "object searchQuery listing_objects product @ PLP/2-facet path /site/searchpage.…" at bounding box center [269, 313] width 334 height 421
click at [116, 267] on div "object searchQuery listing_objects product @ PLP/2-facet path /site/searchpage.…" at bounding box center [269, 313] width 334 height 421
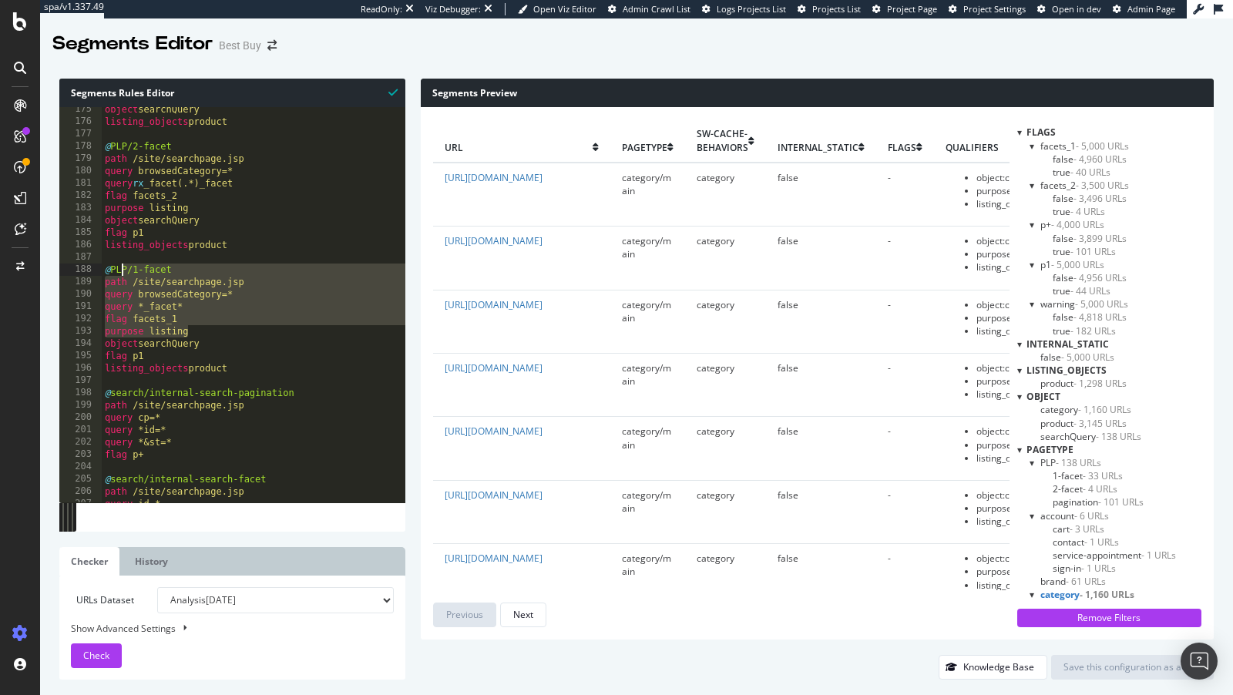
drag, startPoint x: 263, startPoint y: 327, endPoint x: 119, endPoint y: 267, distance: 155.4
click at [119, 267] on div "object searchQuery listing_objects product @ PLP/2-facet path /site/searchpage.…" at bounding box center [269, 313] width 334 height 421
type textarea "@PLP/1-facet path /site/searchpage.jsp"
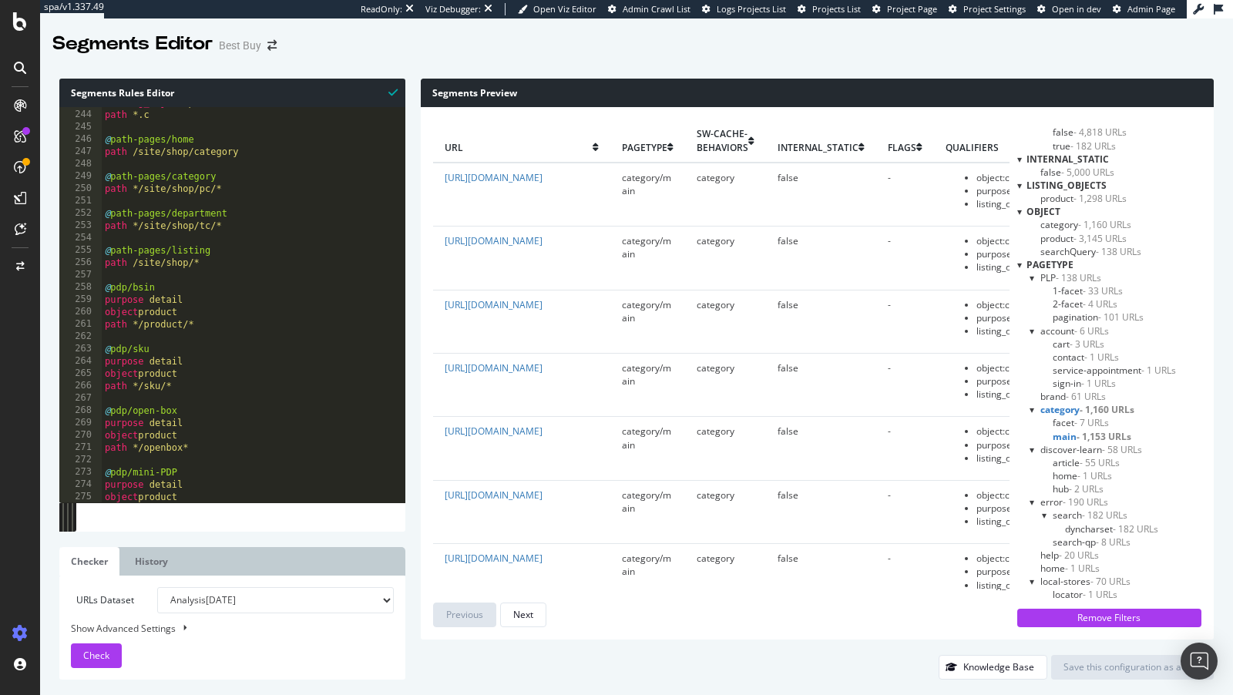
scroll to position [181, 0]
click at [1029, 280] on div at bounding box center [1032, 281] width 6 height 13
click at [1029, 280] on div at bounding box center [1032, 282] width 13 height 6
click at [220, 596] on select "Analysis [DATE] Analysis [DATE] Analysis [DATE] Analysis [DATE] Analysis [DATE]…" at bounding box center [275, 600] width 237 height 26
click at [168, 558] on link "History" at bounding box center [151, 561] width 56 height 29
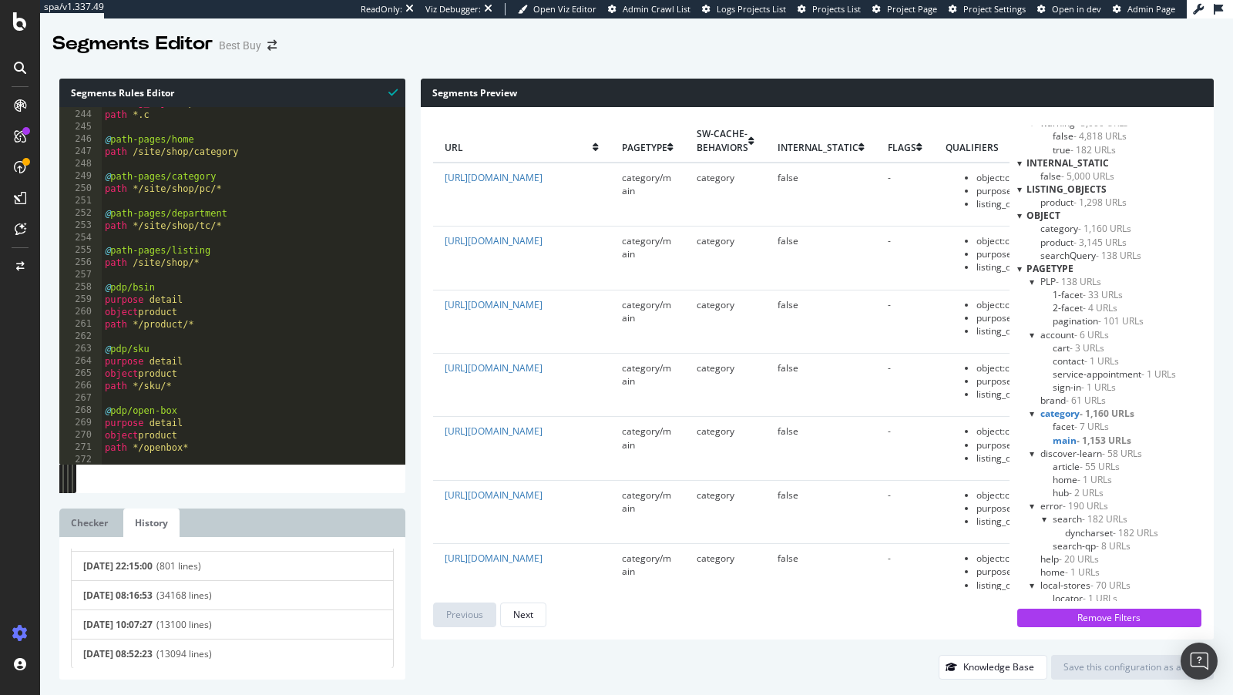
scroll to position [183, 0]
click at [185, 585] on span "(34168 lines)" at bounding box center [268, 585] width 225 height 13
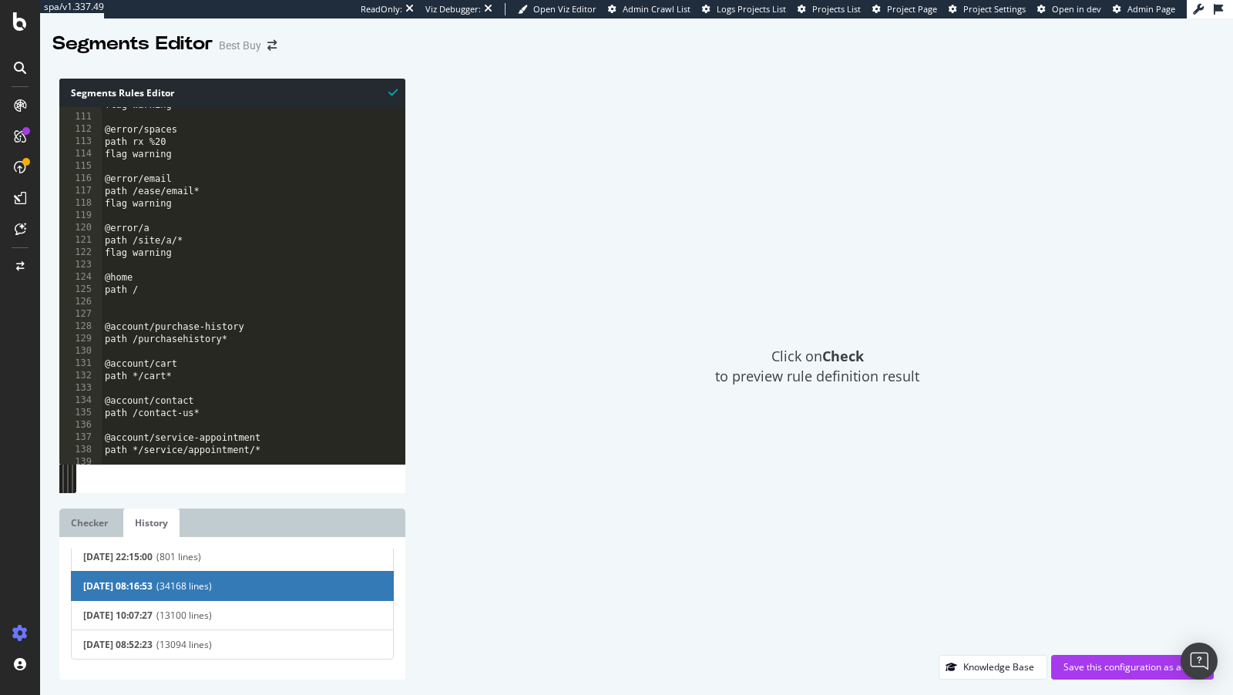
scroll to position [81, 0]
click at [197, 315] on div "flag warning @error/spaces path rx %20 flag warning @error/email path /ease/ema…" at bounding box center [374, 290] width 544 height 382
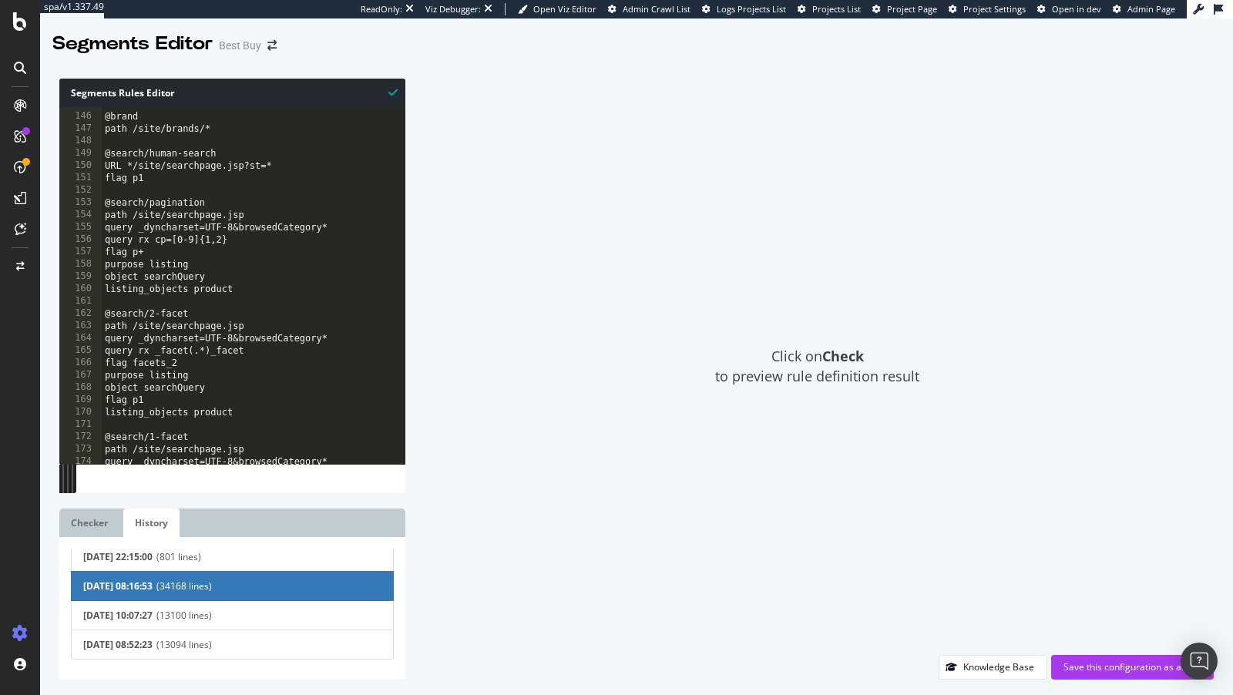
scroll to position [108, 0]
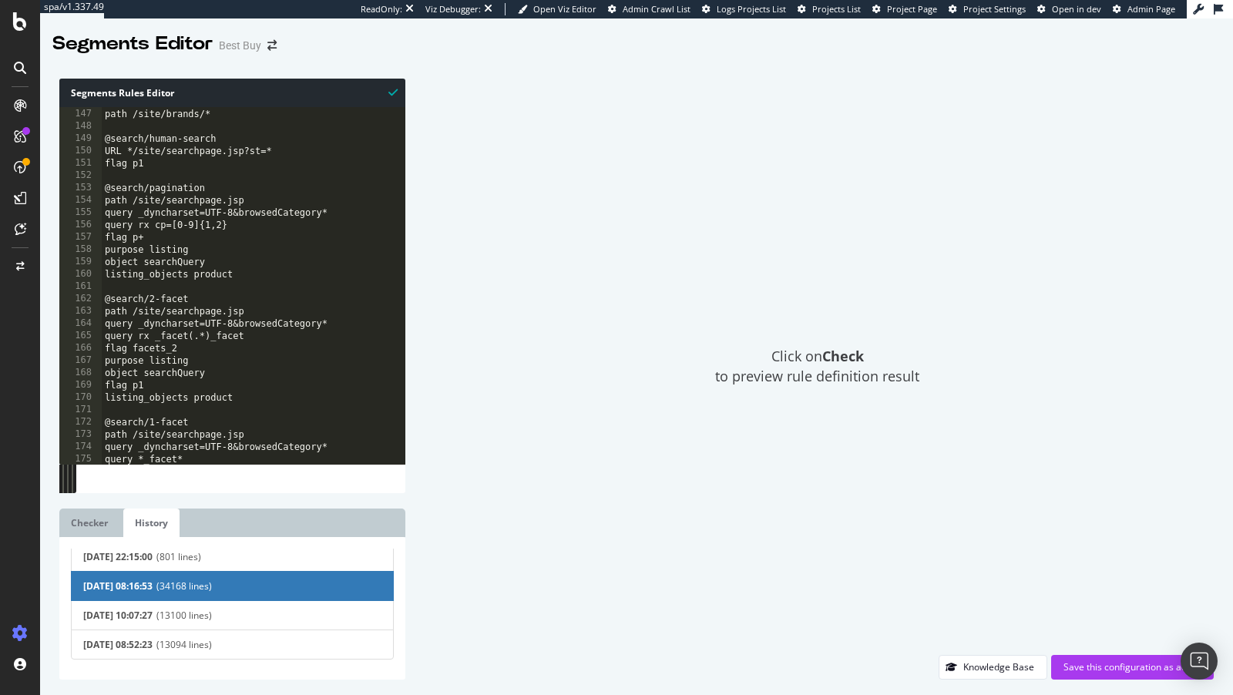
click at [119, 298] on div "@brand path /site/brands/* @search/human-search URL */site/searchpage.jsp?st=* …" at bounding box center [374, 287] width 544 height 382
drag, startPoint x: 119, startPoint y: 298, endPoint x: 190, endPoint y: 302, distance: 71.8
click at [190, 302] on div "@brand path /site/brands/* @search/human-search URL */site/searchpage.jsp?st=* …" at bounding box center [374, 287] width 544 height 382
drag, startPoint x: 146, startPoint y: 193, endPoint x: 179, endPoint y: 193, distance: 32.4
click at [151, 193] on div "@brand path /site/brands/* @search/human-search URL */site/searchpage.jsp?st=* …" at bounding box center [374, 287] width 544 height 382
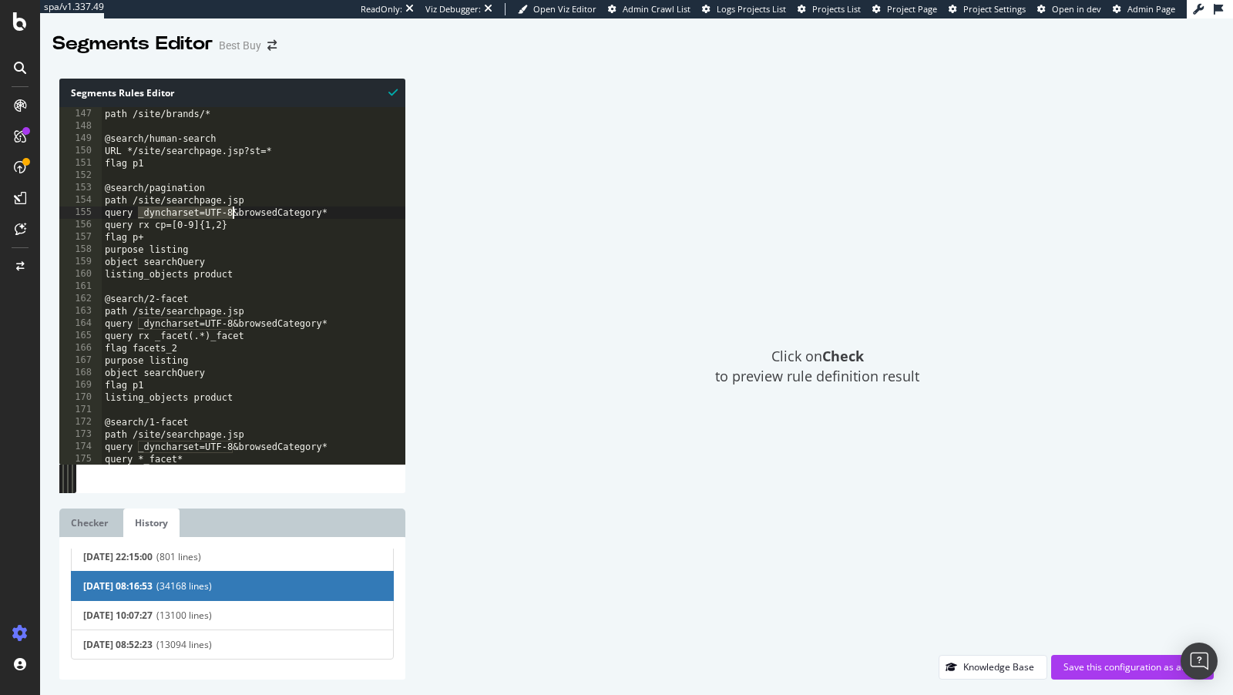
drag, startPoint x: 138, startPoint y: 215, endPoint x: 233, endPoint y: 219, distance: 94.9
click at [231, 219] on div "@brand path /site/brands/* @search/human-search URL */site/searchpage.jsp?st=* …" at bounding box center [374, 287] width 544 height 382
type textarea "query _dyncharset=UTF-8&browsedCategory*"
click at [98, 522] on link "Checker" at bounding box center [89, 523] width 60 height 29
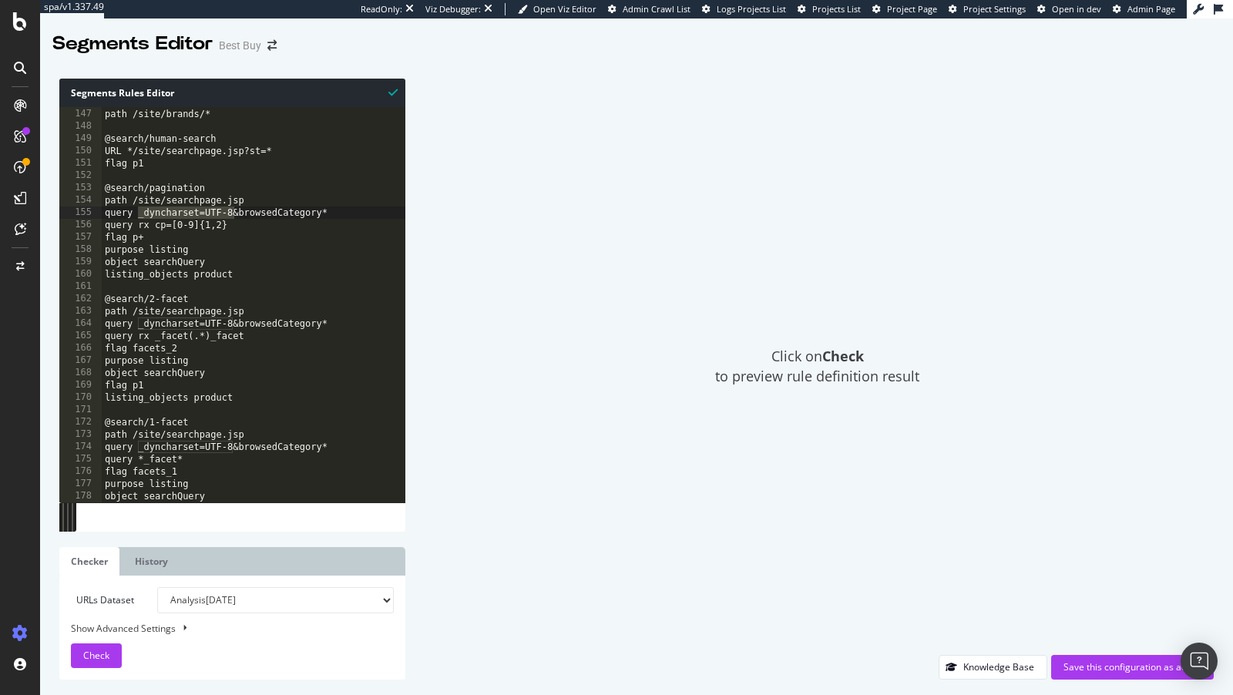
click at [228, 596] on select "Analysis [DATE] Analysis [DATE] Analysis [DATE] Analysis [DATE] Analysis [DATE]…" at bounding box center [275, 600] width 237 height 26
click at [159, 562] on link "History" at bounding box center [151, 561] width 56 height 29
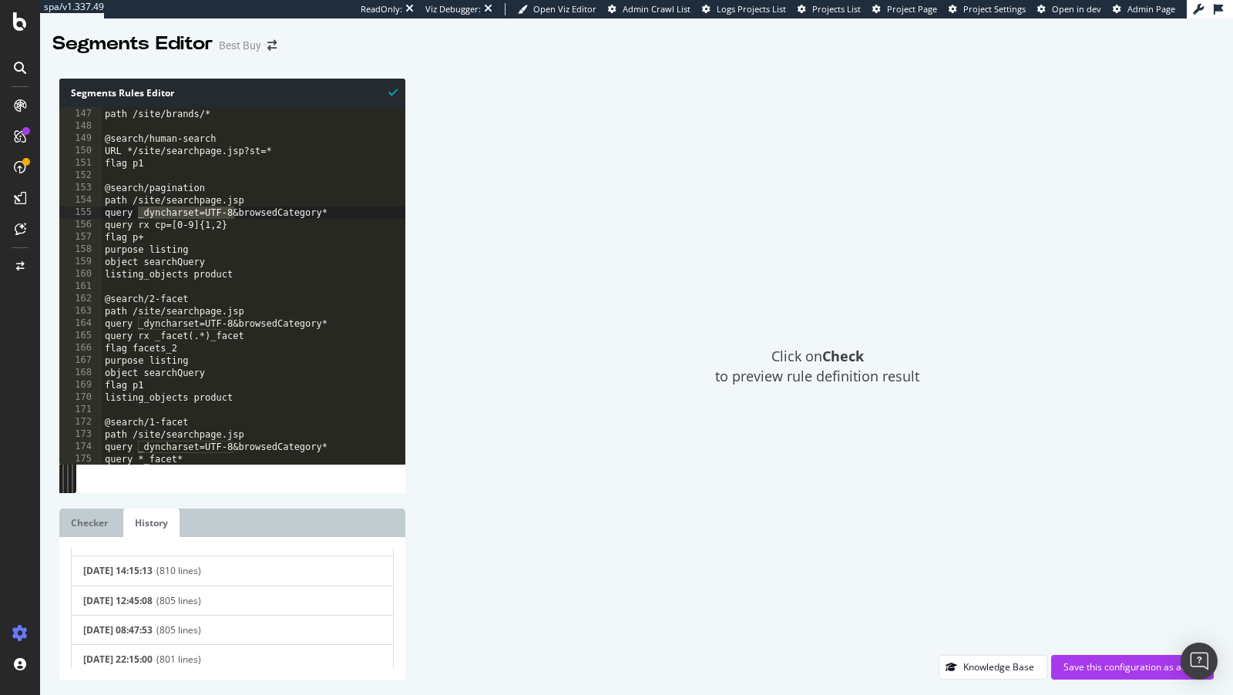
scroll to position [0, 0]
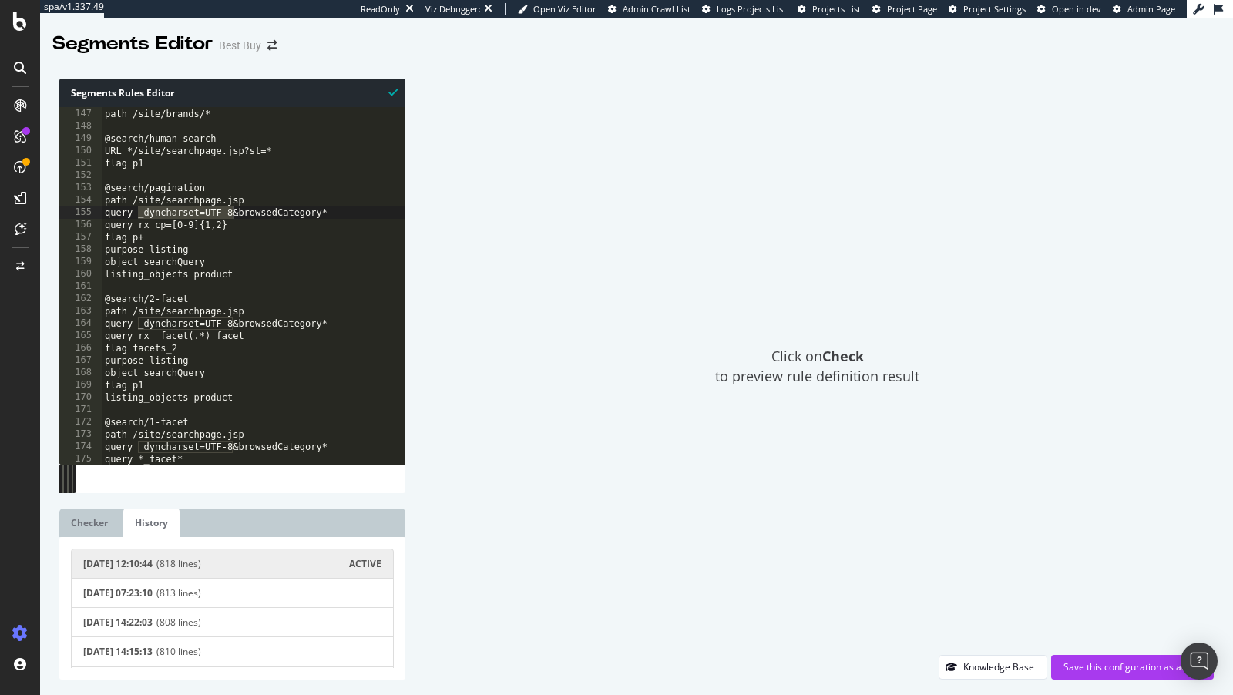
click at [206, 562] on span "(818 lines)" at bounding box center [252, 563] width 193 height 13
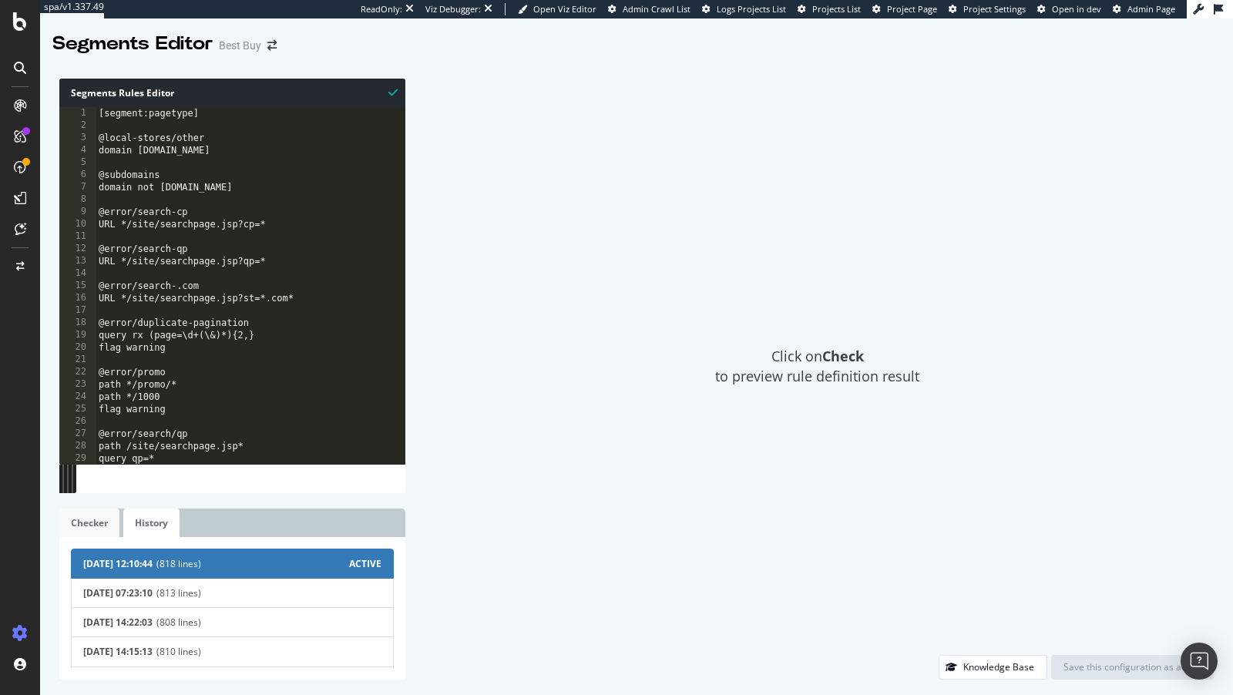
click at [87, 520] on link "Checker" at bounding box center [89, 523] width 60 height 29
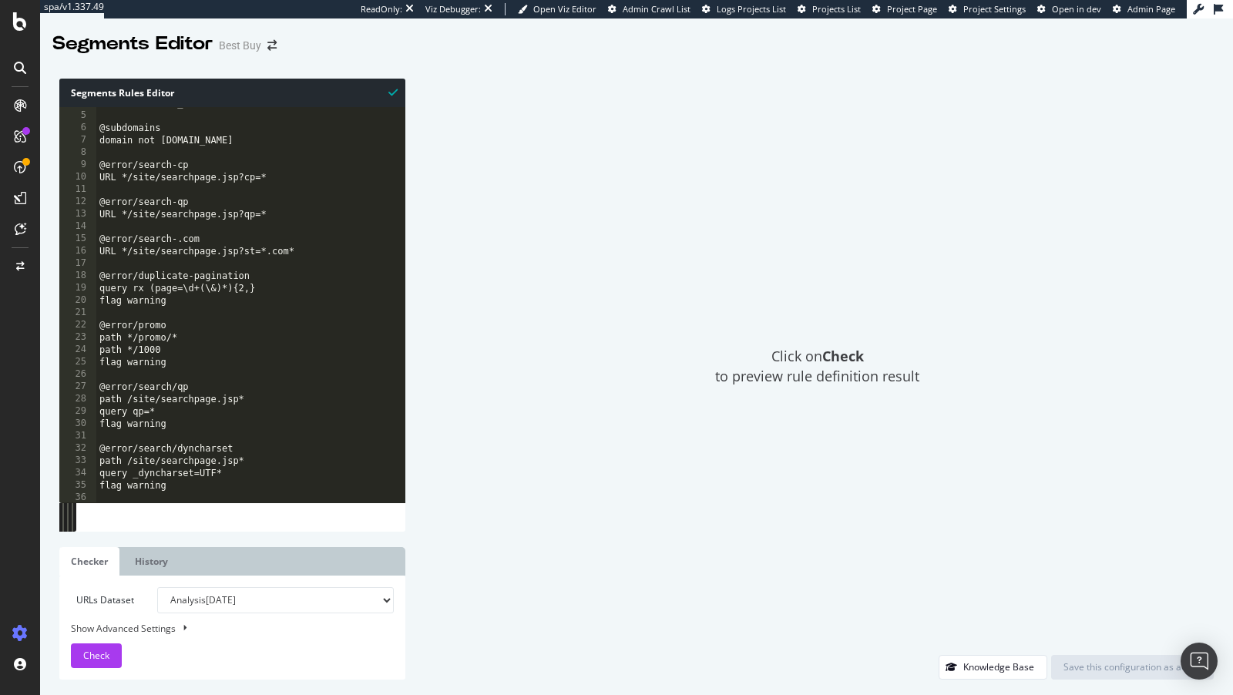
scroll to position [48, 0]
click at [217, 597] on select "Analysis [DATE] Analysis [DATE] Analysis [DATE] Analysis [DATE] Analysis [DATE]…" at bounding box center [275, 600] width 237 height 26
click at [94, 658] on span "Check" at bounding box center [96, 655] width 26 height 13
click at [213, 603] on select "Analysis [DATE] Analysis [DATE] Analysis [DATE] Analysis [DATE] Analysis [DATE]…" at bounding box center [275, 600] width 237 height 26
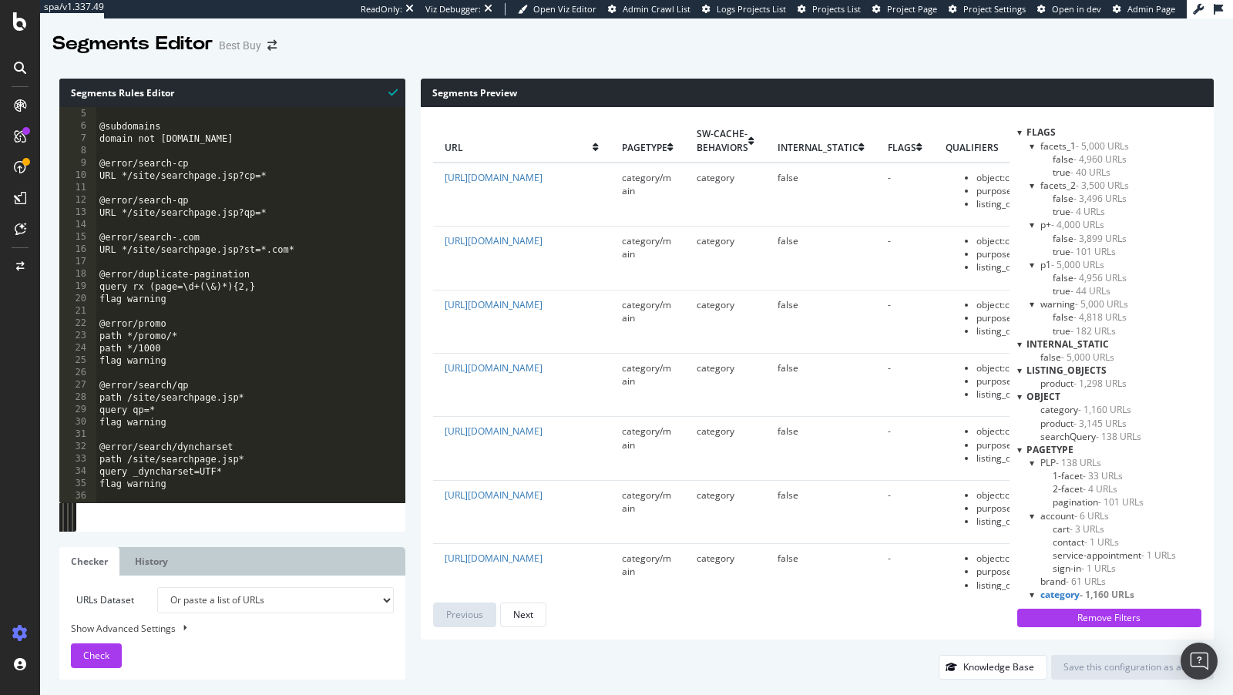
click at [157, 587] on select "Analysis [DATE] Analysis [DATE] Analysis [DATE] Analysis [DATE] Analysis [DATE]…" at bounding box center [275, 600] width 237 height 26
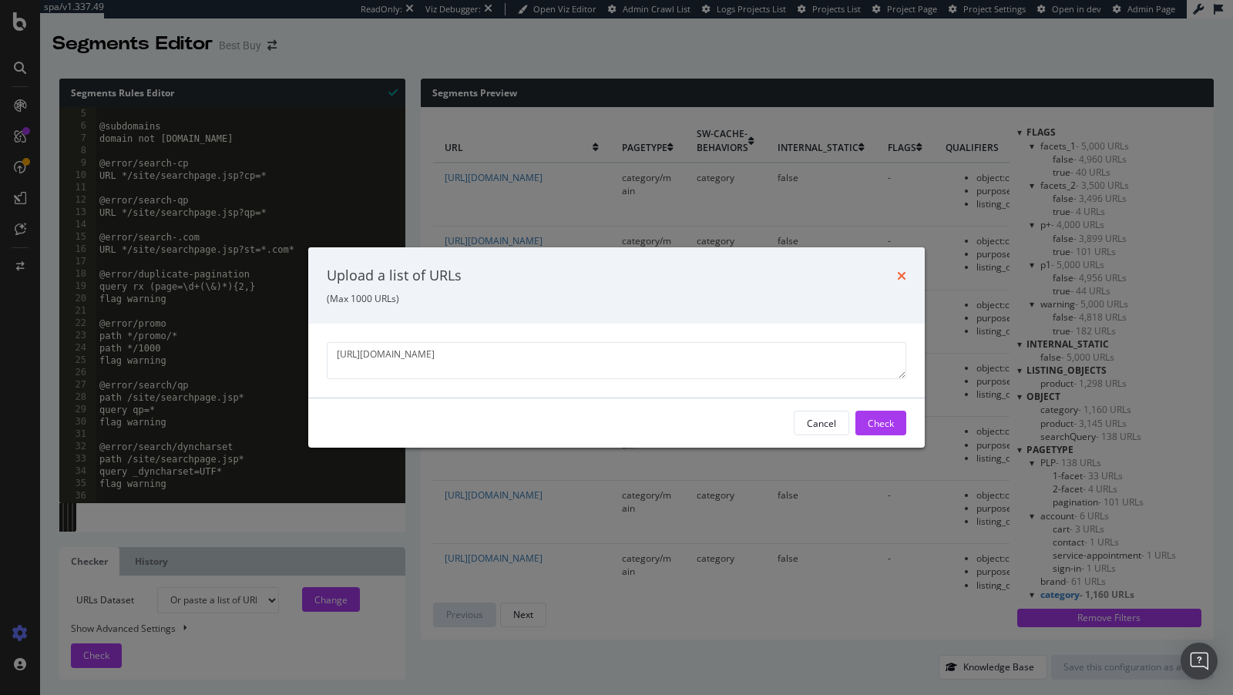
click at [902, 275] on icon "times" at bounding box center [901, 276] width 9 height 12
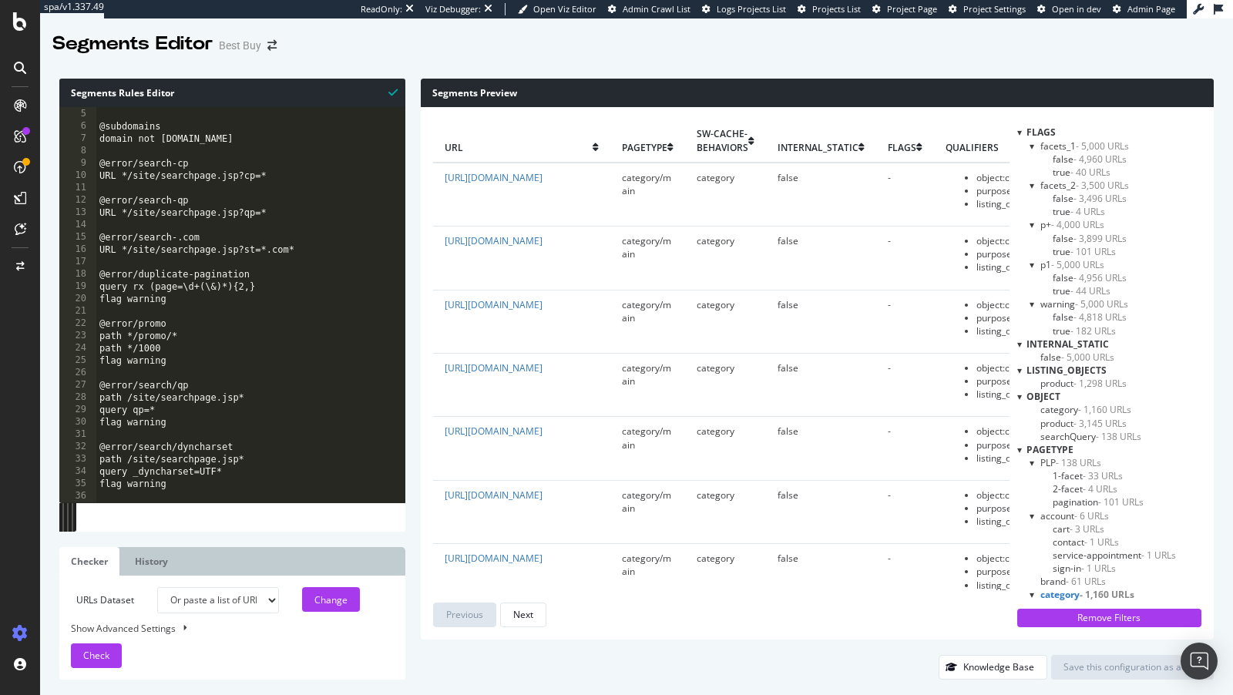
click at [250, 599] on select "Analysis [DATE] Analysis [DATE] Analysis [DATE] Analysis [DATE] Analysis [DATE]…" at bounding box center [217, 600] width 121 height 26
select select "analysis:20250923"
click at [157, 587] on select "Analysis [DATE] Analysis [DATE] Analysis [DATE] Analysis [DATE] Analysis [DATE]…" at bounding box center [217, 600] width 121 height 26
